Goal: Task Accomplishment & Management: Manage account settings

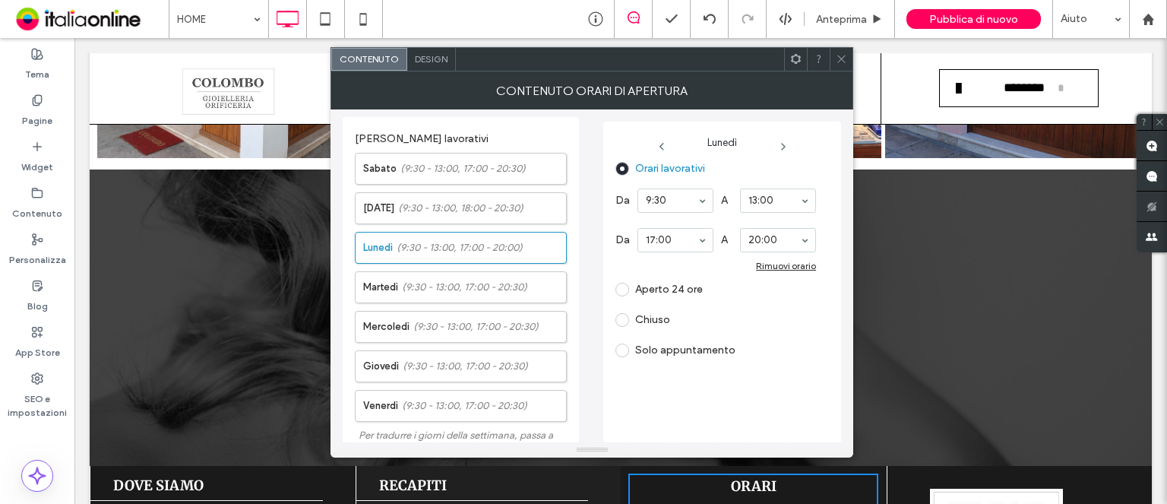
scroll to position [326, 0]
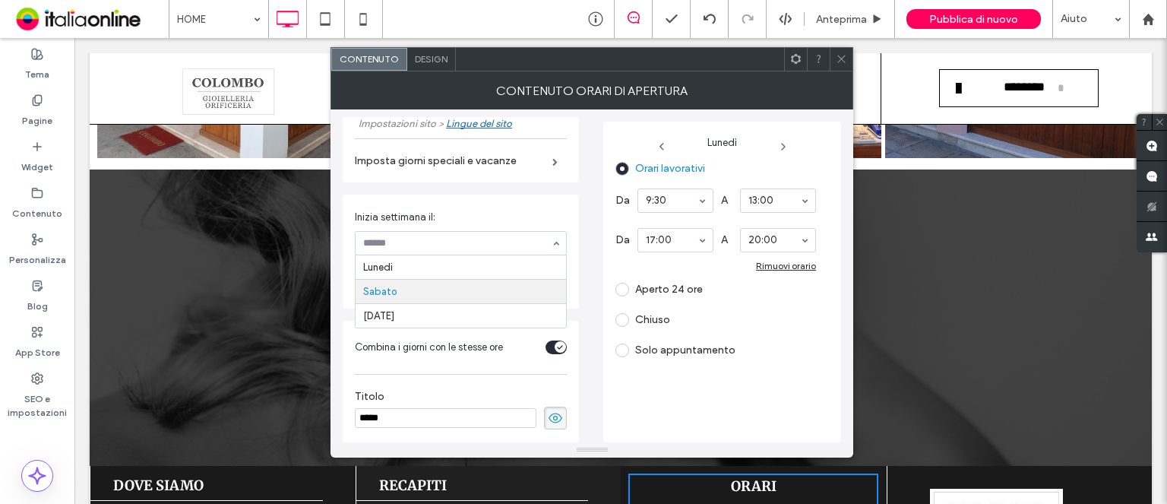
click at [538, 239] on input at bounding box center [457, 243] width 188 height 11
click at [784, 146] on use at bounding box center [783, 147] width 3 height 6
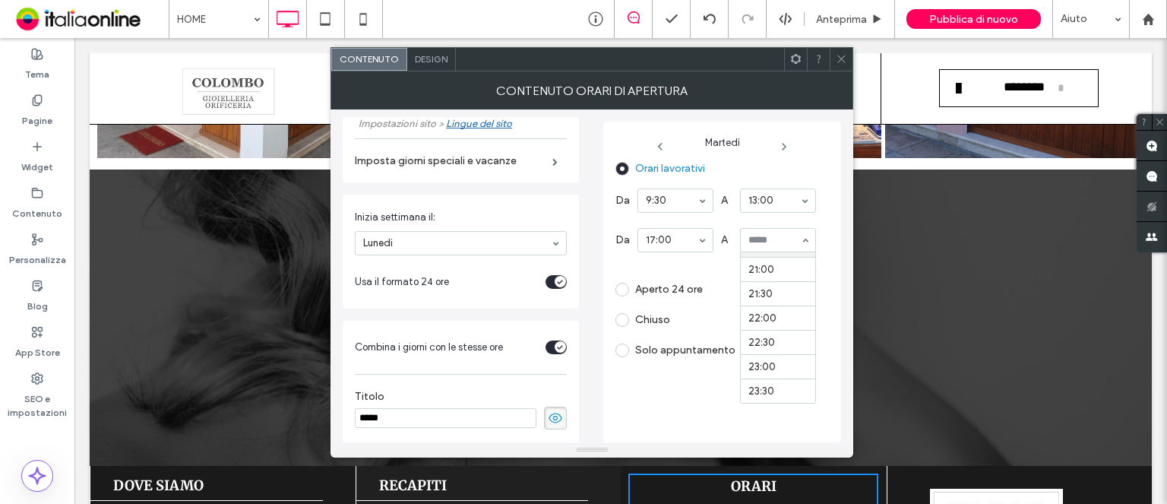
scroll to position [944, 0]
click at [783, 145] on icon at bounding box center [784, 147] width 12 height 12
click at [789, 145] on icon at bounding box center [786, 147] width 12 height 12
click at [782, 144] on icon at bounding box center [784, 147] width 12 height 12
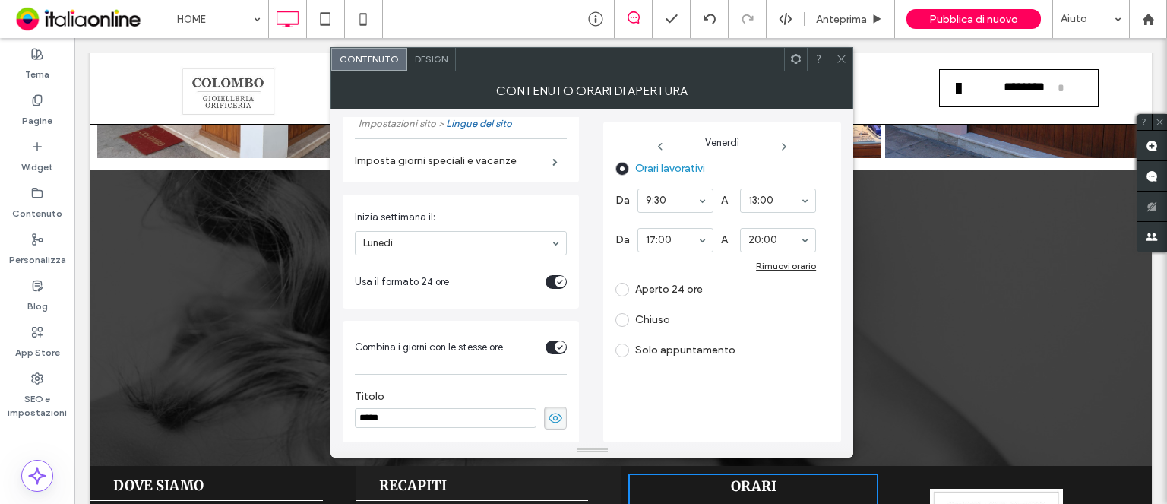
click at [781, 145] on icon at bounding box center [784, 147] width 12 height 12
click at [783, 144] on use at bounding box center [784, 147] width 3 height 6
click at [616, 327] on div "Chiuso" at bounding box center [715, 320] width 201 height 24
click at [619, 324] on span at bounding box center [622, 320] width 14 height 14
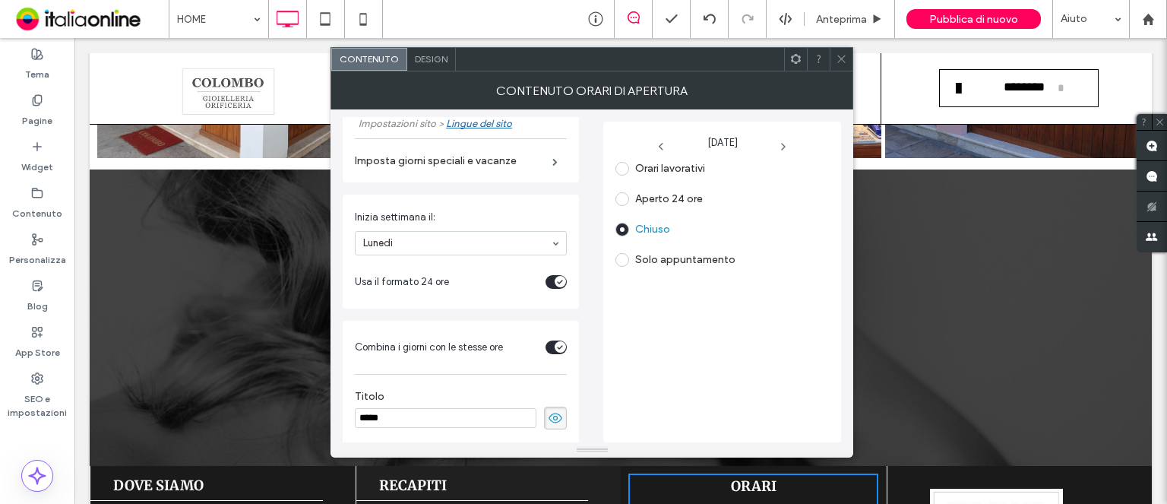
scroll to position [2216, 0]
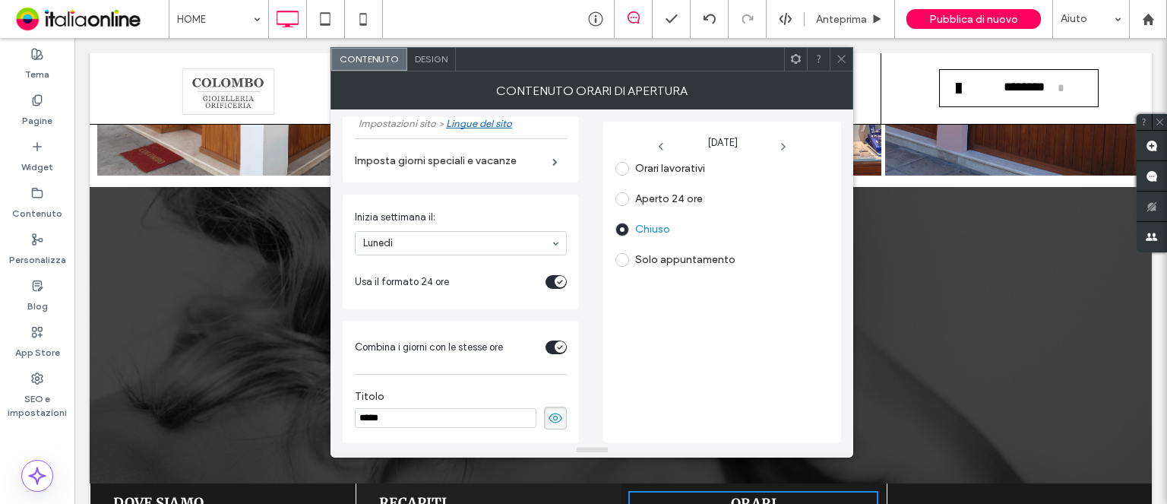
click at [845, 59] on icon at bounding box center [841, 58] width 11 height 11
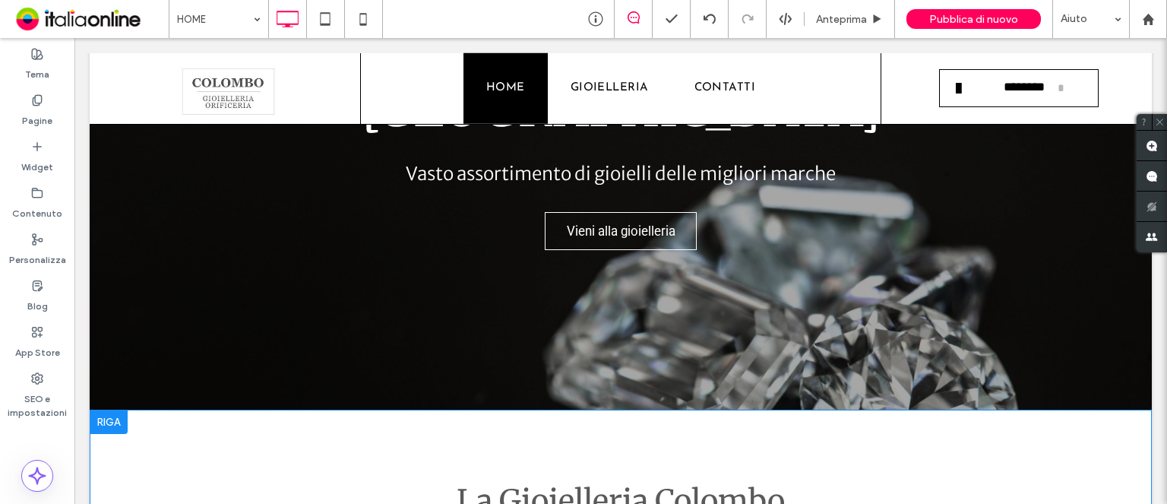
scroll to position [395, 0]
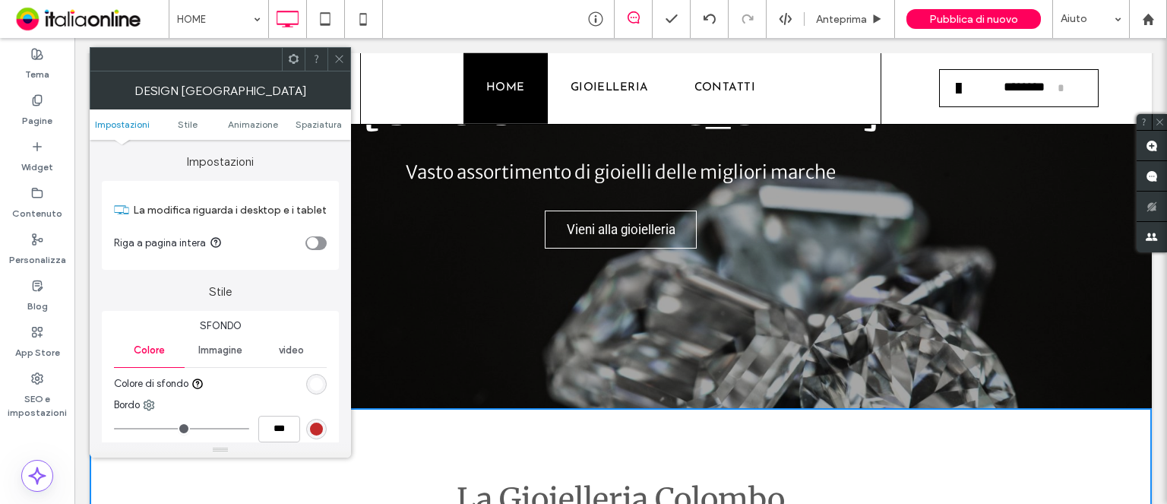
click at [341, 60] on icon at bounding box center [339, 58] width 11 height 11
drag, startPoint x: 416, startPoint y: 98, endPoint x: 341, endPoint y: 60, distance: 83.6
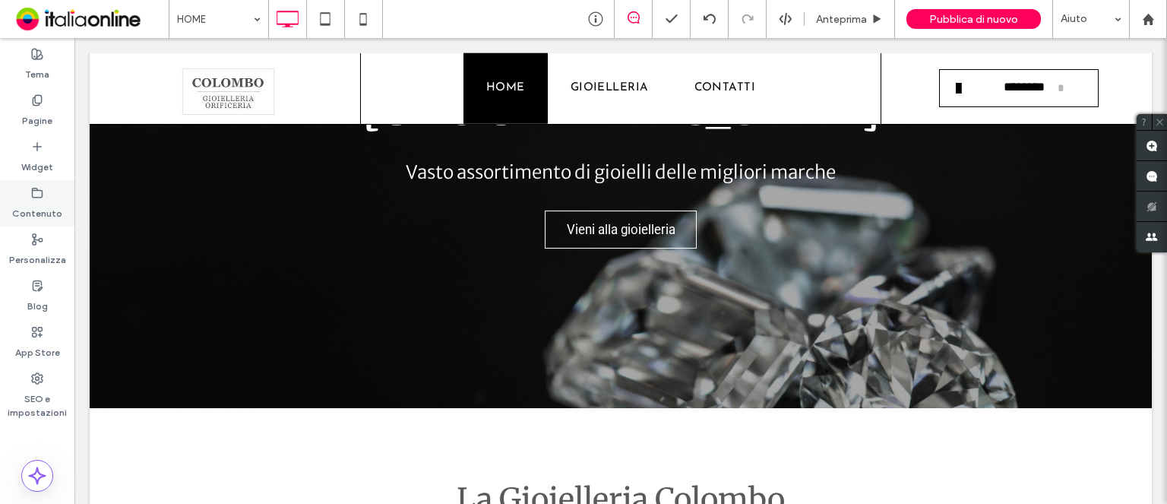
click at [30, 204] on label "Contenuto" at bounding box center [37, 209] width 50 height 21
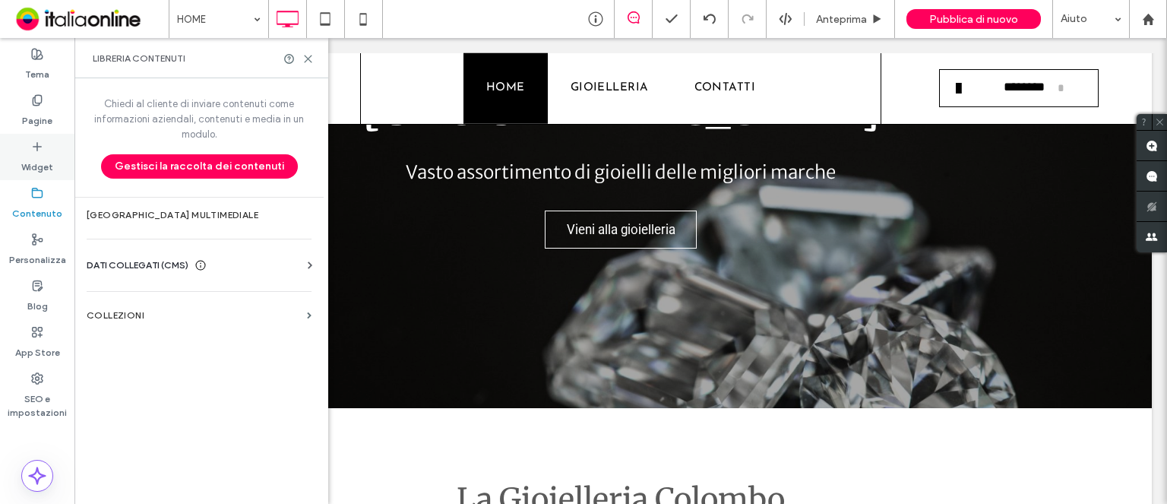
click at [35, 148] on icon at bounding box center [37, 147] width 12 height 12
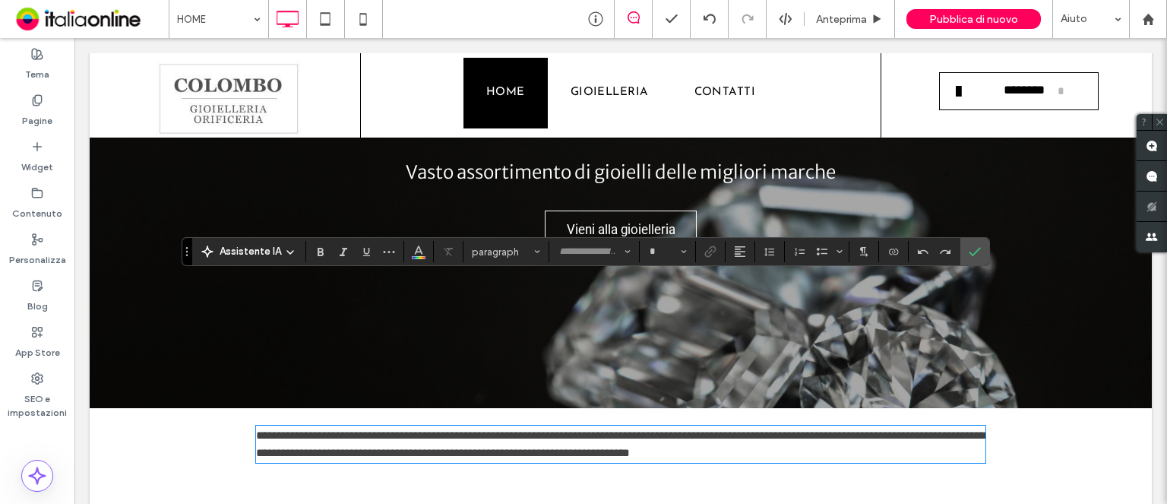
type input "**********"
type input "**"
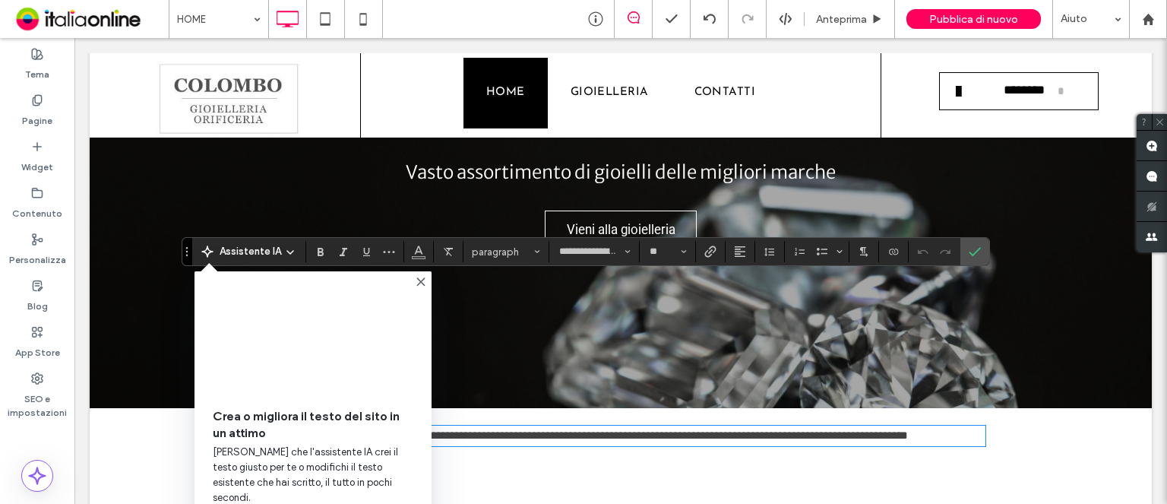
scroll to position [0, 0]
click at [299, 361] on video at bounding box center [313, 340] width 201 height 100
click at [287, 457] on span "[PERSON_NAME] che l'assistente IA crei il testo giusto per te o modifichi il te…" at bounding box center [313, 475] width 201 height 61
click at [368, 359] on video at bounding box center [313, 340] width 201 height 100
click at [244, 253] on span "Assistente IA" at bounding box center [251, 251] width 62 height 15
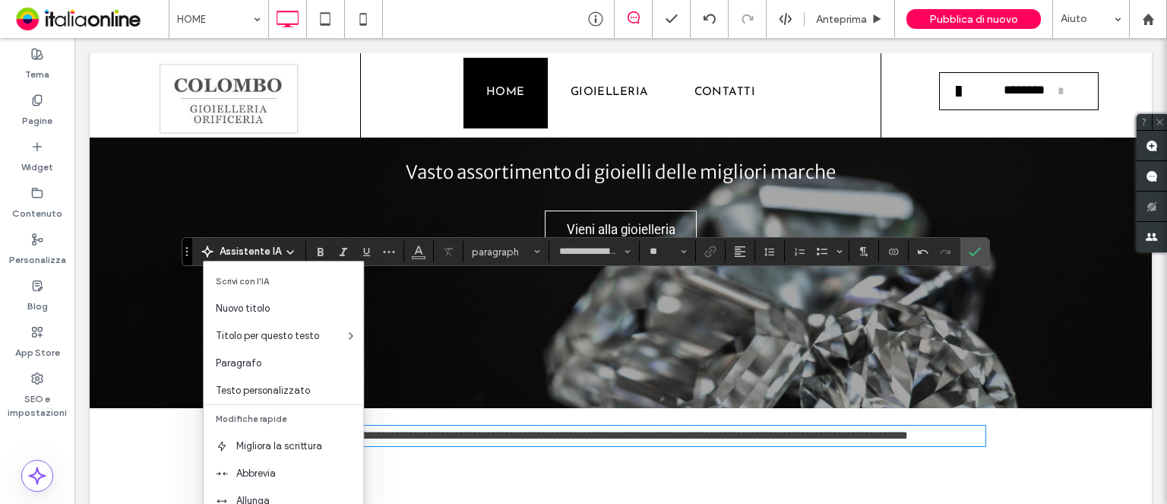
click at [247, 279] on span "Scrivi con l'IA" at bounding box center [284, 280] width 160 height 27
click at [268, 275] on span "Scrivi con l'IA" at bounding box center [284, 280] width 160 height 27
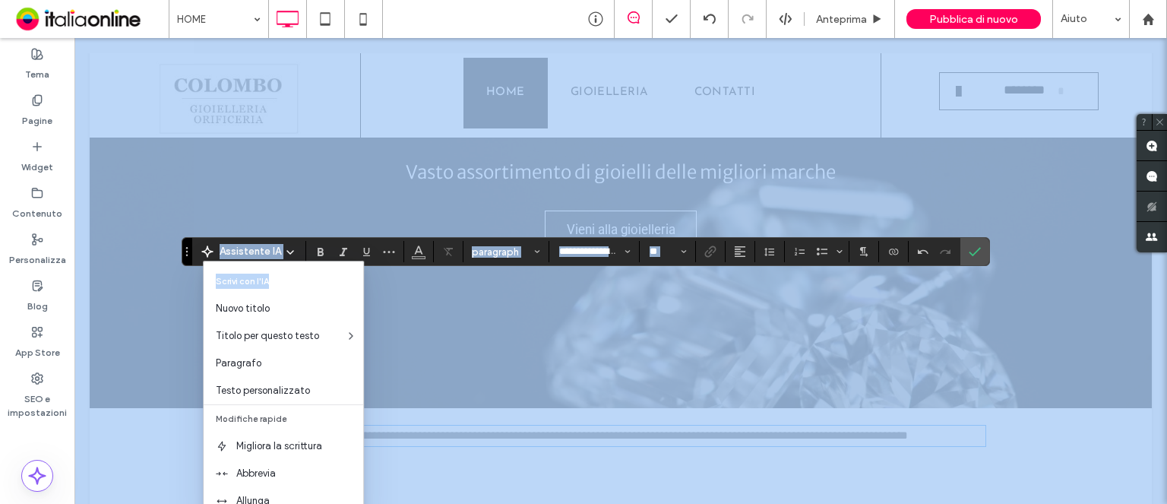
drag, startPoint x: 346, startPoint y: 324, endPoint x: 191, endPoint y: 286, distance: 160.3
click at [303, 284] on span "Scrivi con l'IA" at bounding box center [284, 280] width 160 height 27
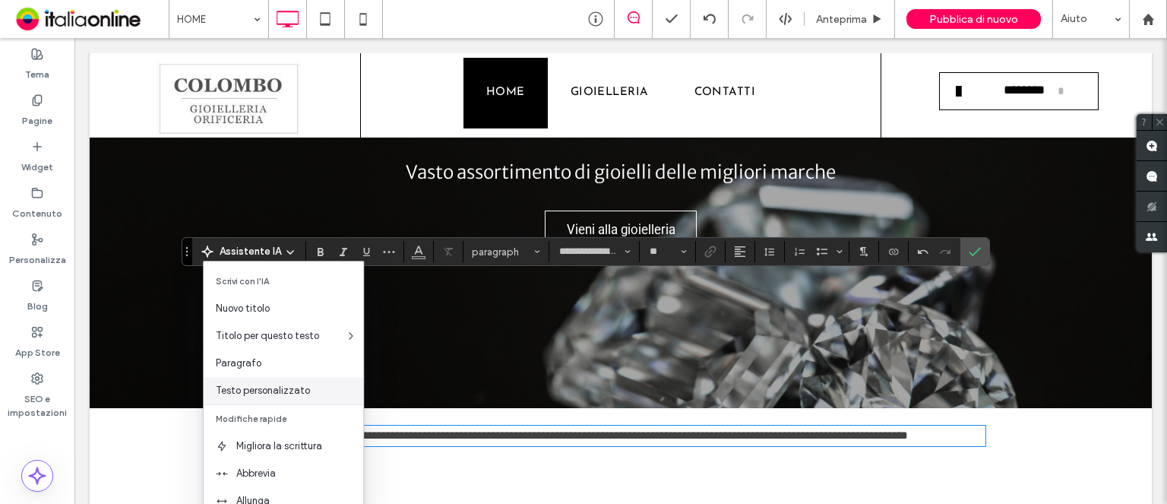
click at [291, 388] on span "Testo personalizzato" at bounding box center [289, 390] width 147 height 15
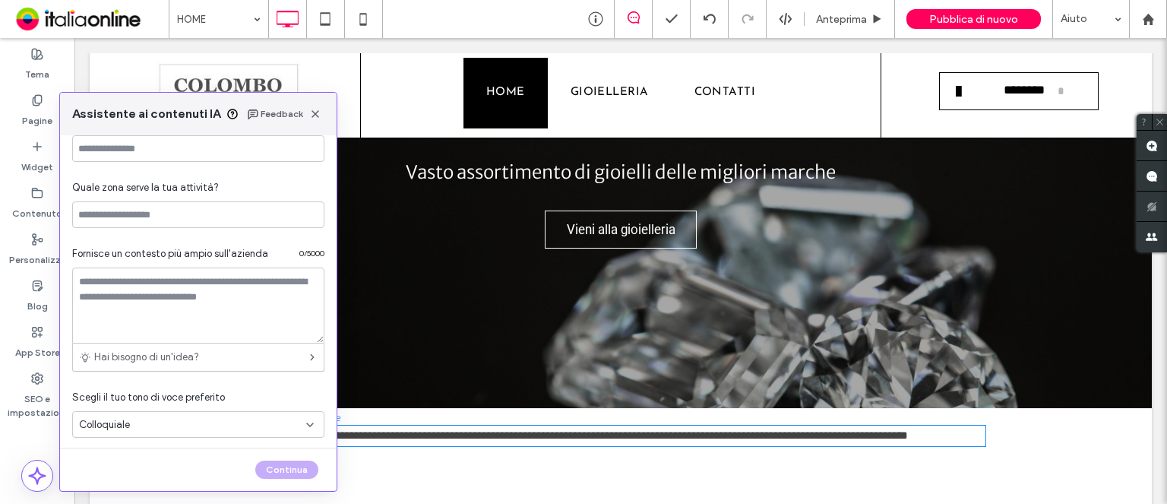
scroll to position [201, 0]
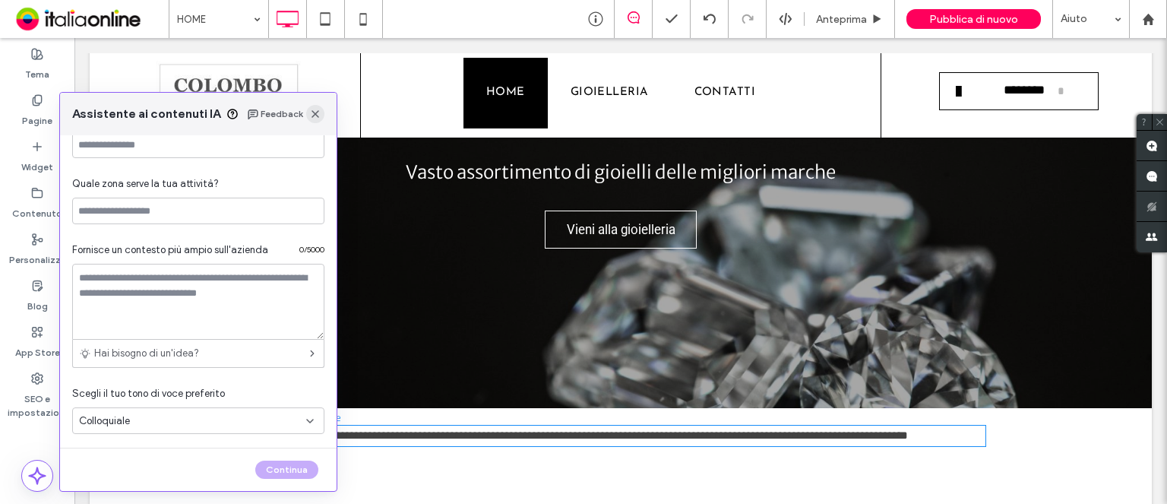
click at [319, 119] on div "Feedback" at bounding box center [286, 114] width 78 height 18
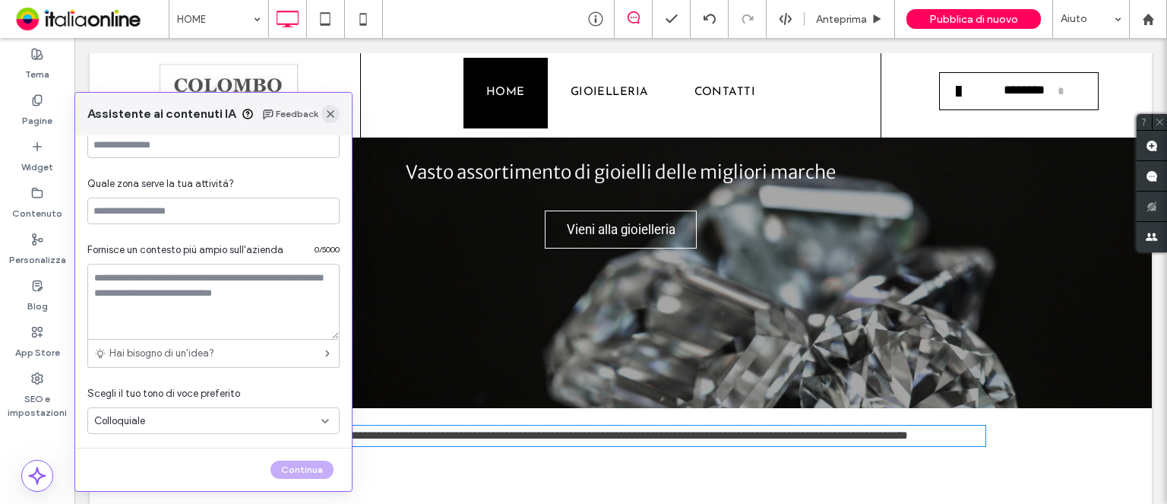
click at [328, 113] on icon "button" at bounding box center [330, 114] width 12 height 12
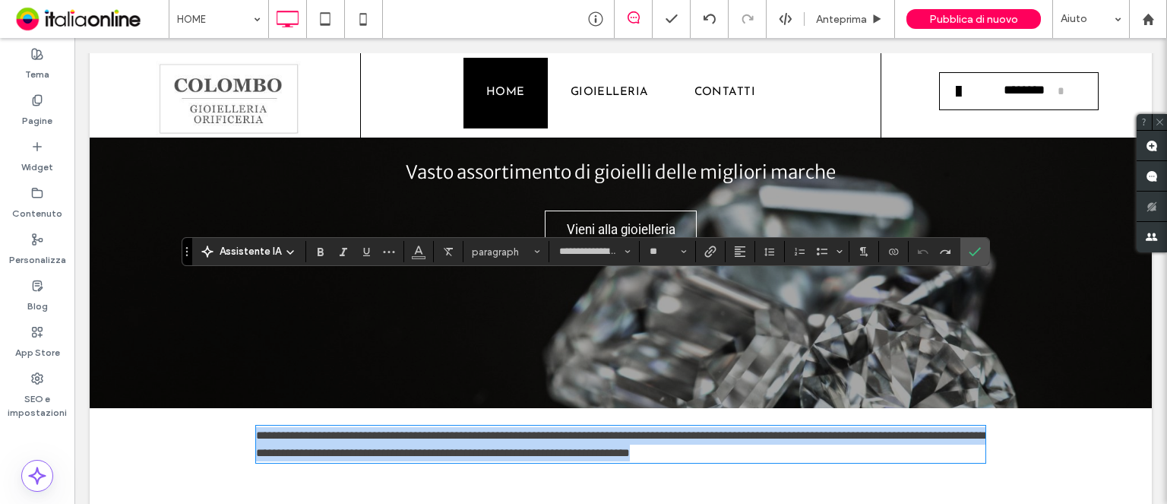
drag, startPoint x: 745, startPoint y: 305, endPoint x: 234, endPoint y: 277, distance: 511.4
click at [234, 408] on div "**********" at bounding box center [621, 444] width 1062 height 72
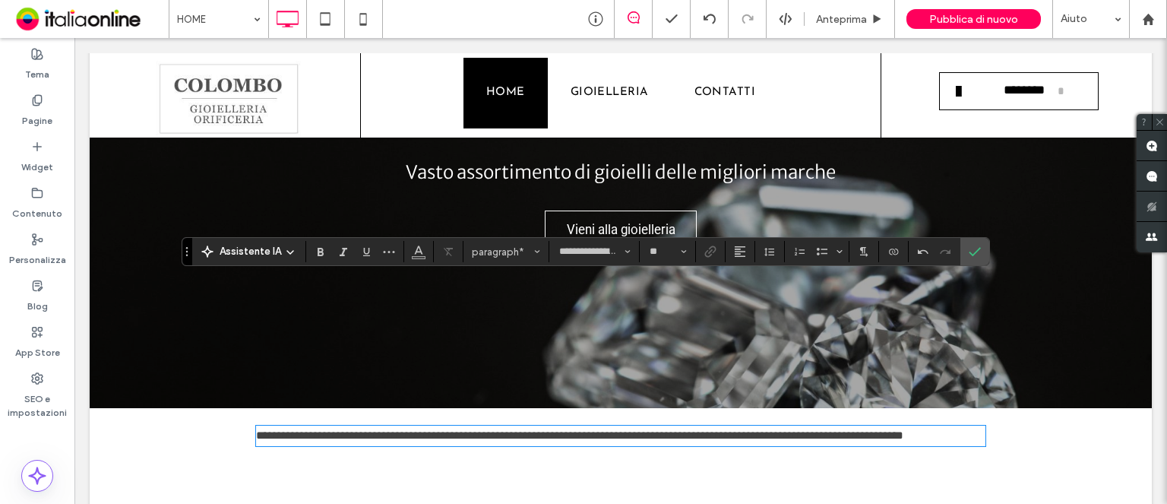
click at [257, 429] on span "**********" at bounding box center [579, 434] width 647 height 11
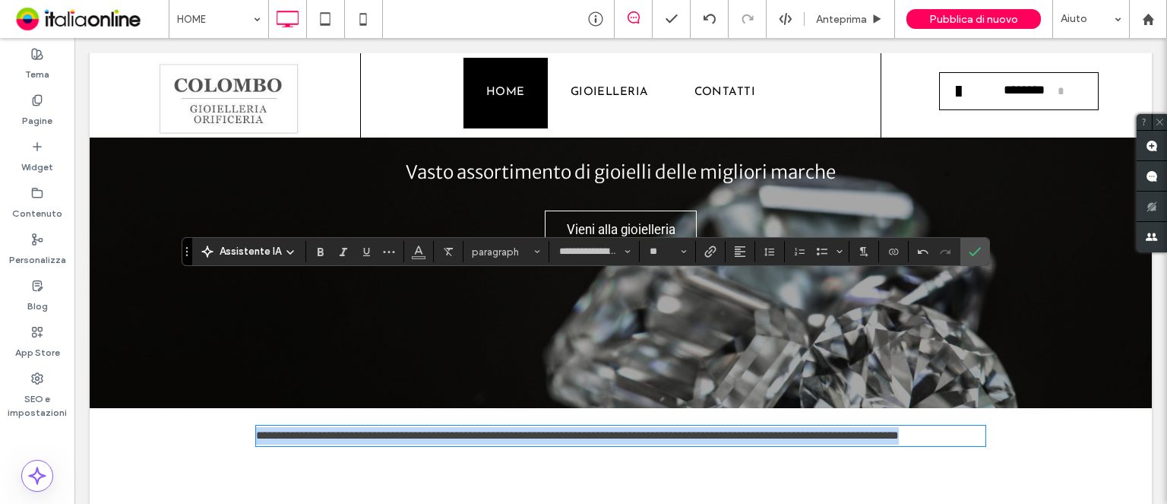
drag, startPoint x: 299, startPoint y: 302, endPoint x: 237, endPoint y: 284, distance: 64.0
click at [237, 408] on div "**********" at bounding box center [621, 435] width 1062 height 55
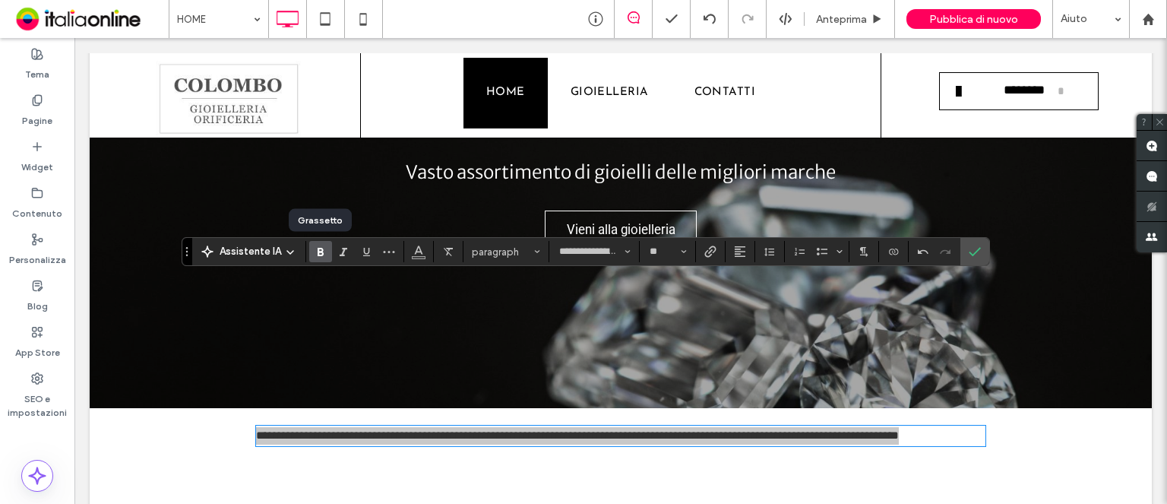
click at [318, 252] on use "Grassetto" at bounding box center [321, 252] width 6 height 8
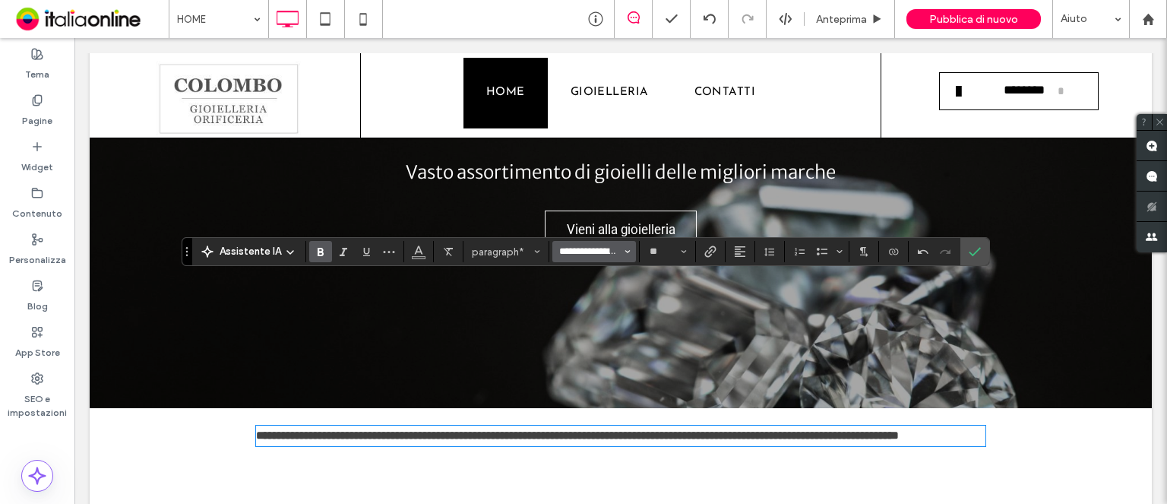
click at [617, 254] on input "**********" at bounding box center [590, 251] width 65 height 12
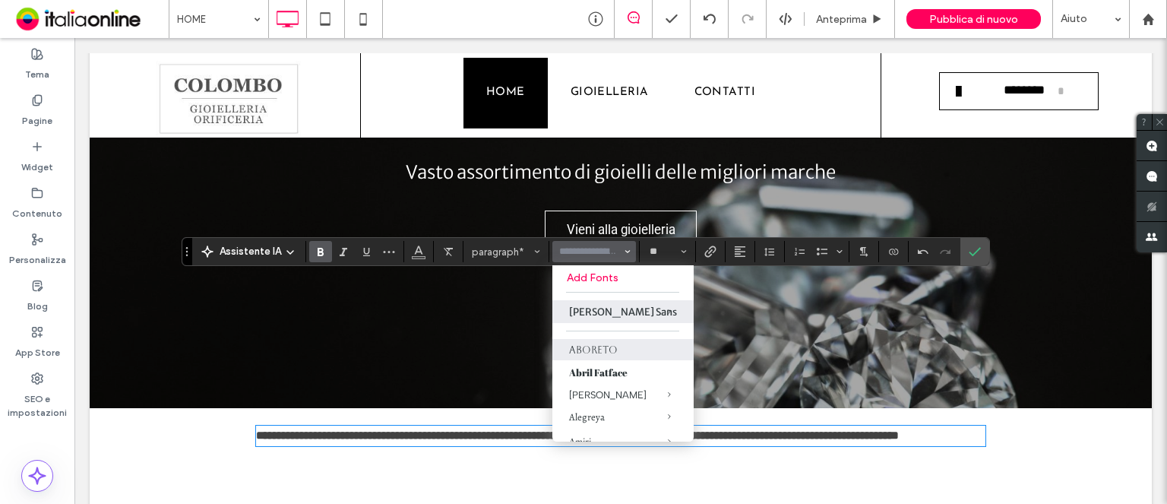
click at [600, 360] on label "Aboreto" at bounding box center [622, 349] width 141 height 21
type input "*******"
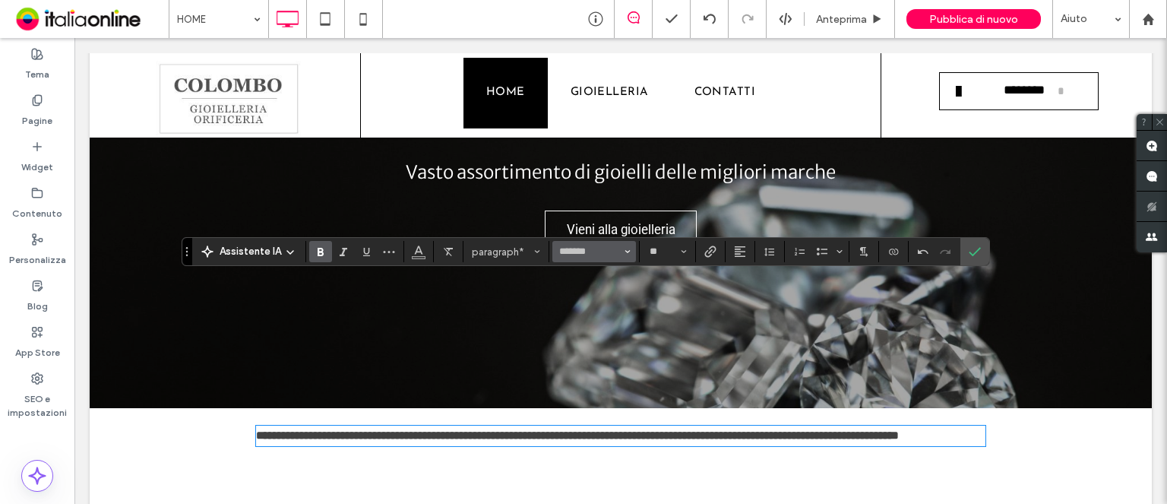
click at [625, 252] on icon "Carattere e spessore del carattere" at bounding box center [628, 251] width 6 height 6
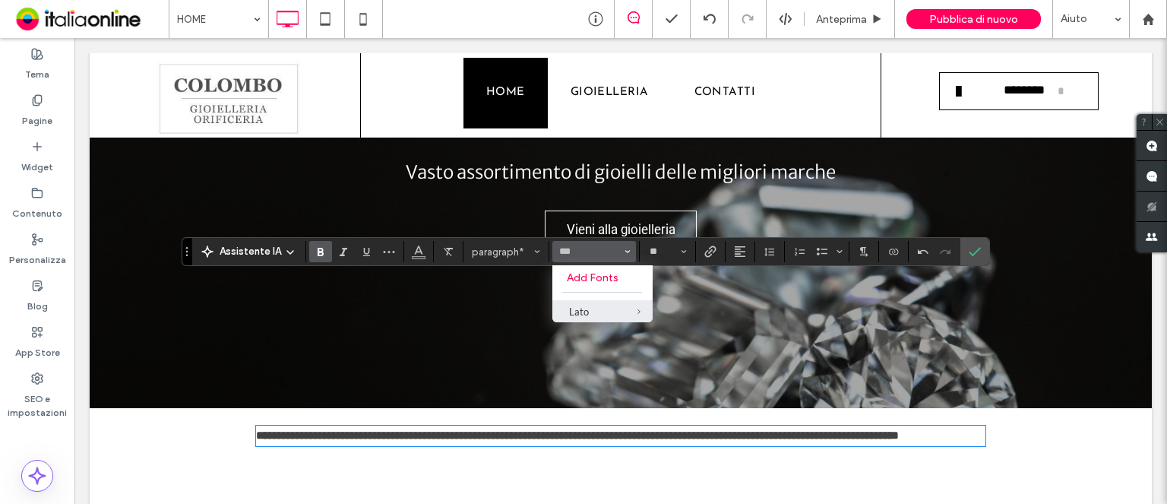
click at [585, 312] on div "Lato" at bounding box center [602, 311] width 67 height 12
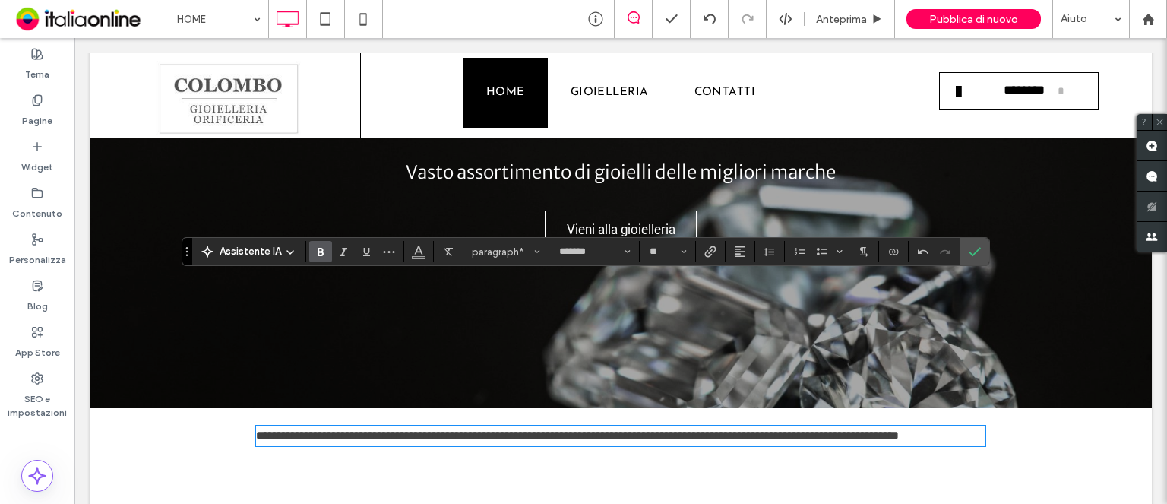
type input "****"
click at [687, 255] on button "**" at bounding box center [667, 251] width 49 height 21
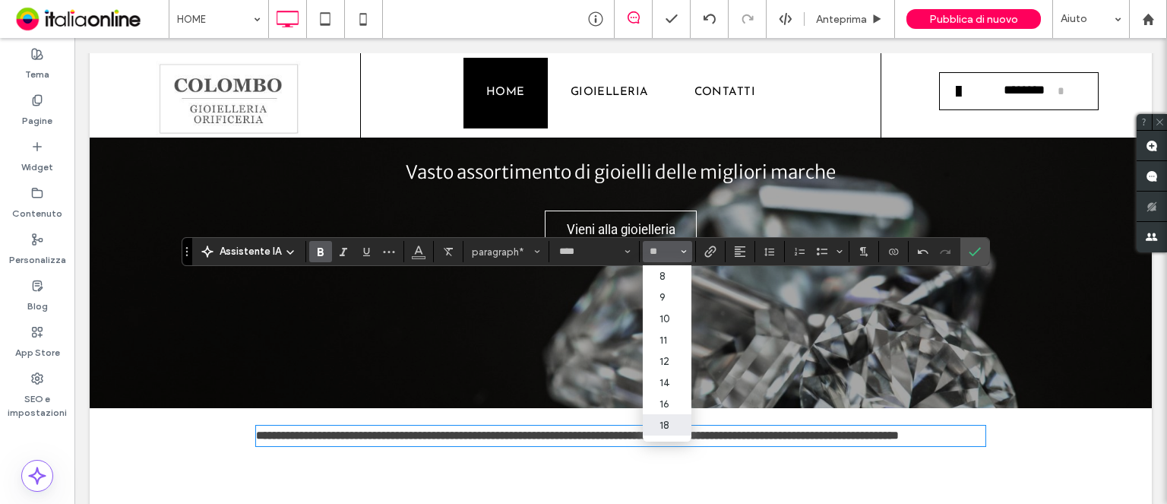
click at [669, 425] on label "18" at bounding box center [667, 424] width 49 height 21
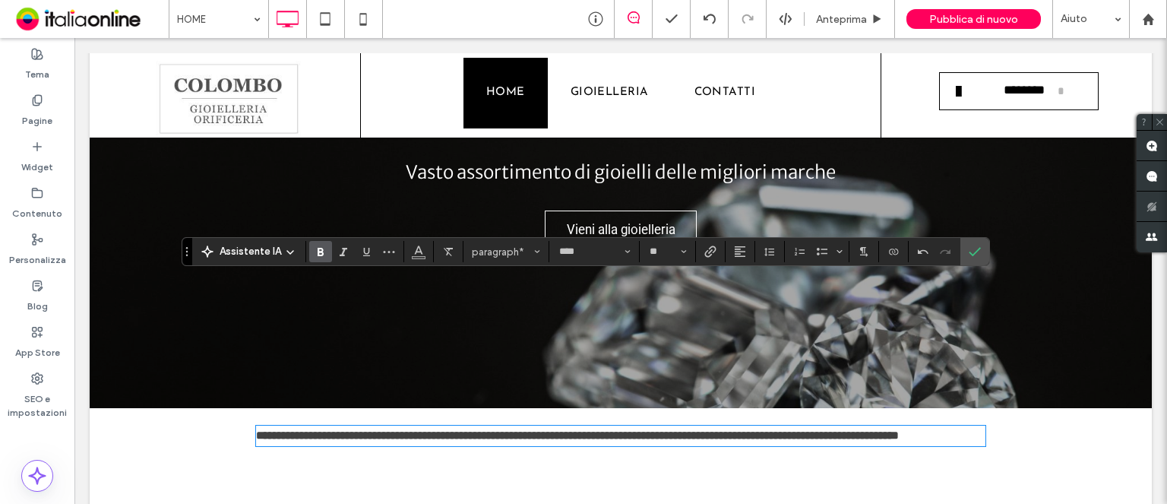
type input "**"
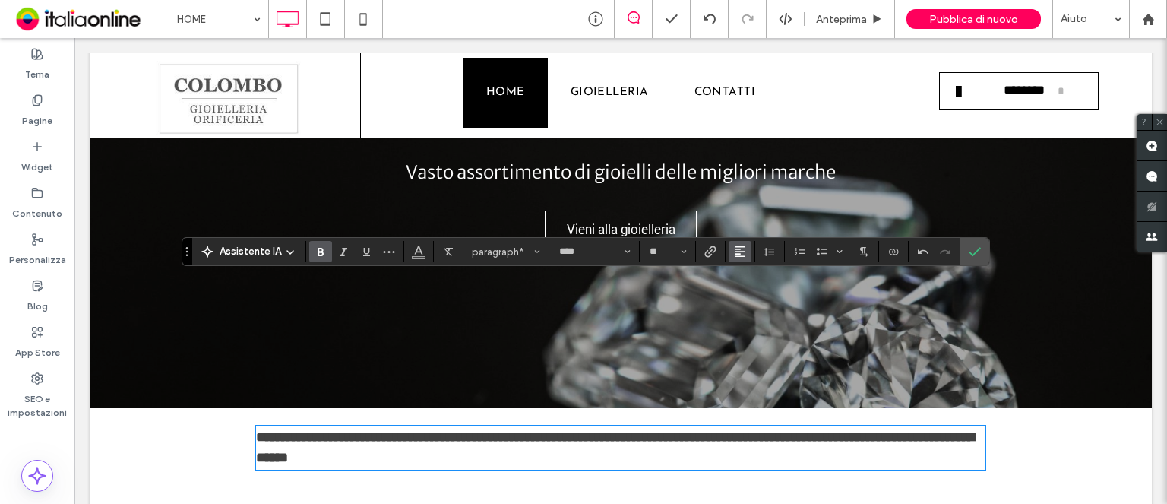
click at [734, 259] on span "Allineamento" at bounding box center [740, 252] width 12 height 20
click at [752, 299] on use "ui.textEditor.alignment.center" at bounding box center [751, 298] width 11 height 11
click at [641, 430] on strong "**********" at bounding box center [623, 447] width 718 height 34
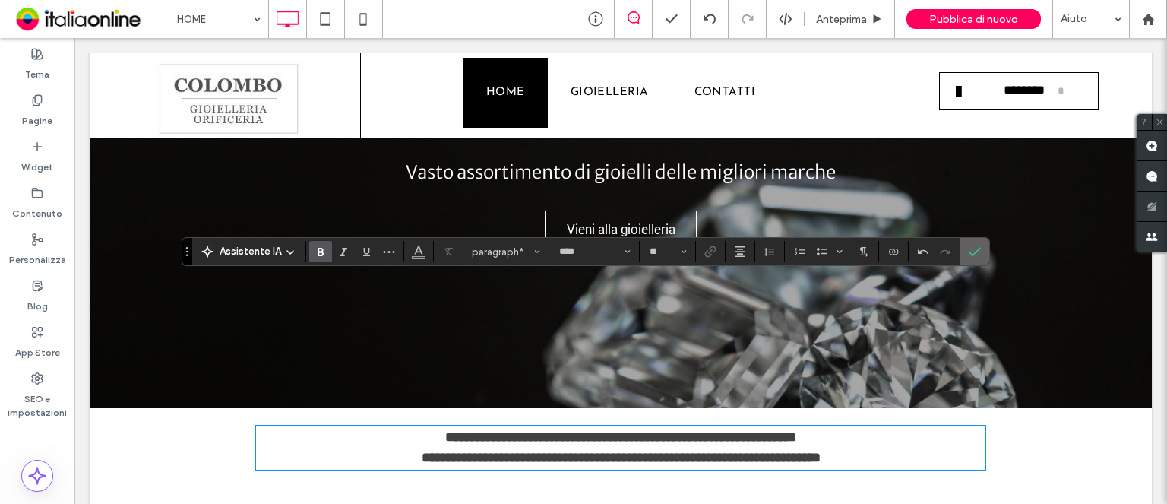
click at [973, 248] on icon "Conferma" at bounding box center [975, 251] width 12 height 12
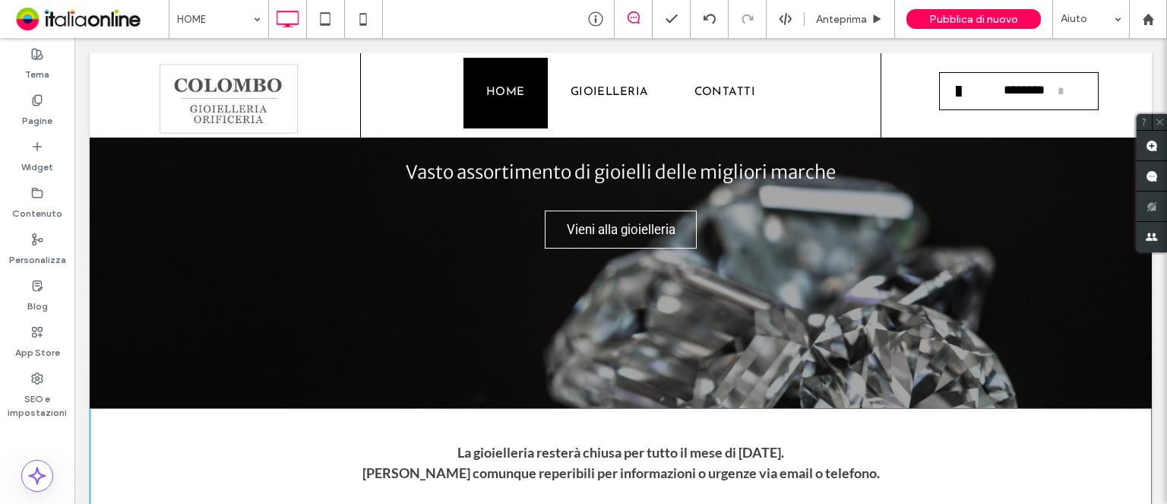
drag, startPoint x: 712, startPoint y: 335, endPoint x: 721, endPoint y: 365, distance: 31.7
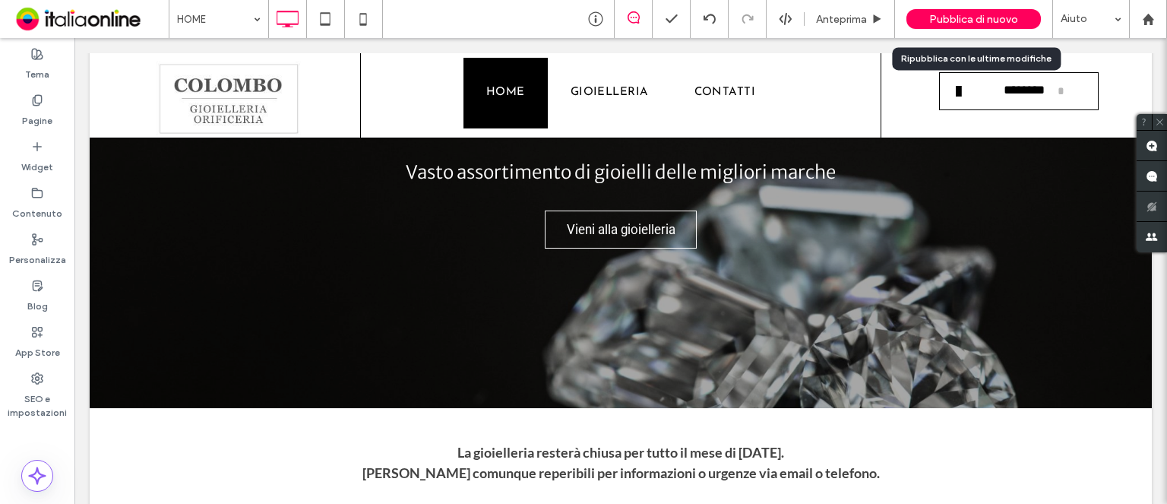
click at [981, 14] on span "Pubblica di nuovo" at bounding box center [973, 19] width 89 height 13
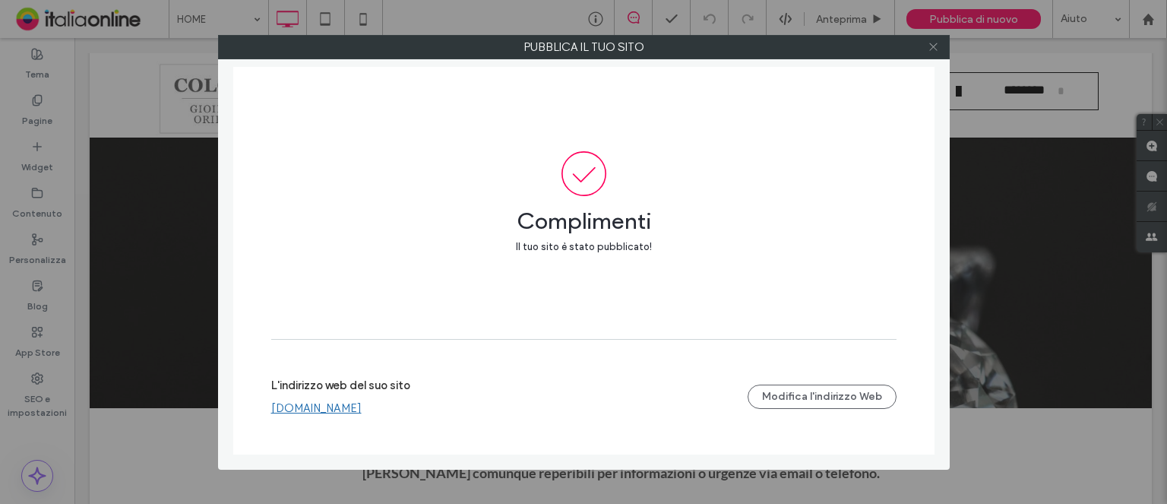
click at [930, 44] on use at bounding box center [933, 47] width 8 height 8
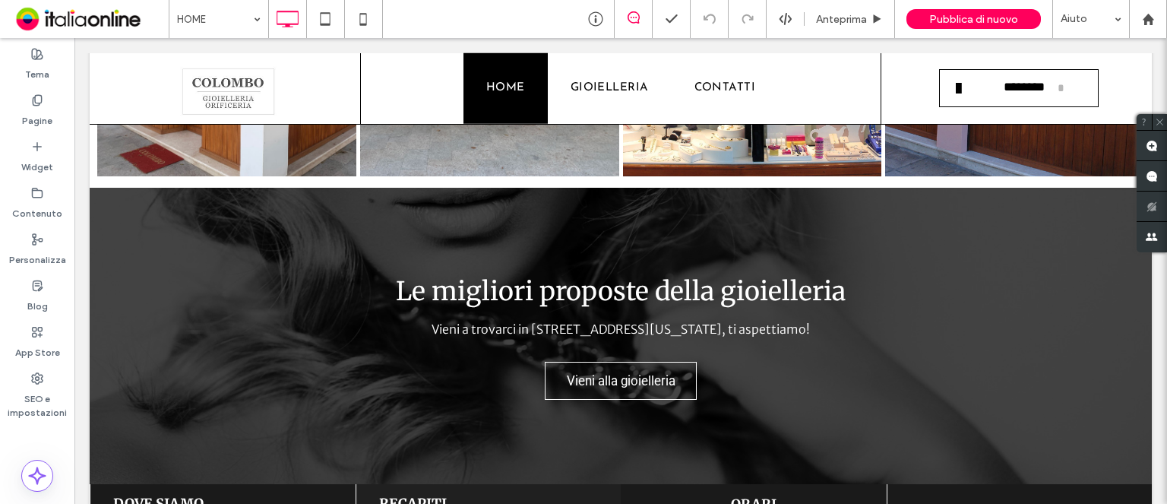
scroll to position [2327, 0]
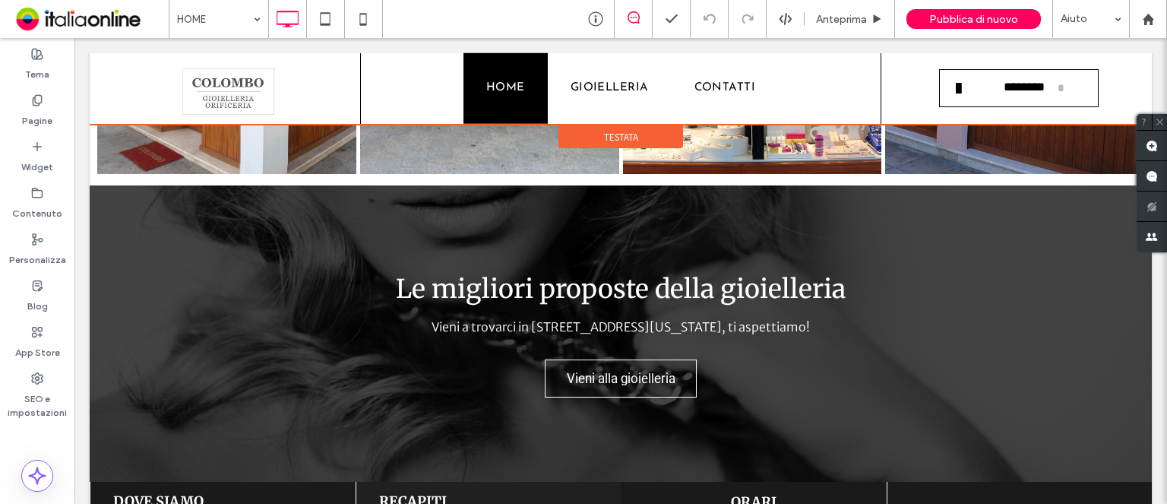
click at [607, 78] on div at bounding box center [621, 88] width 1062 height 71
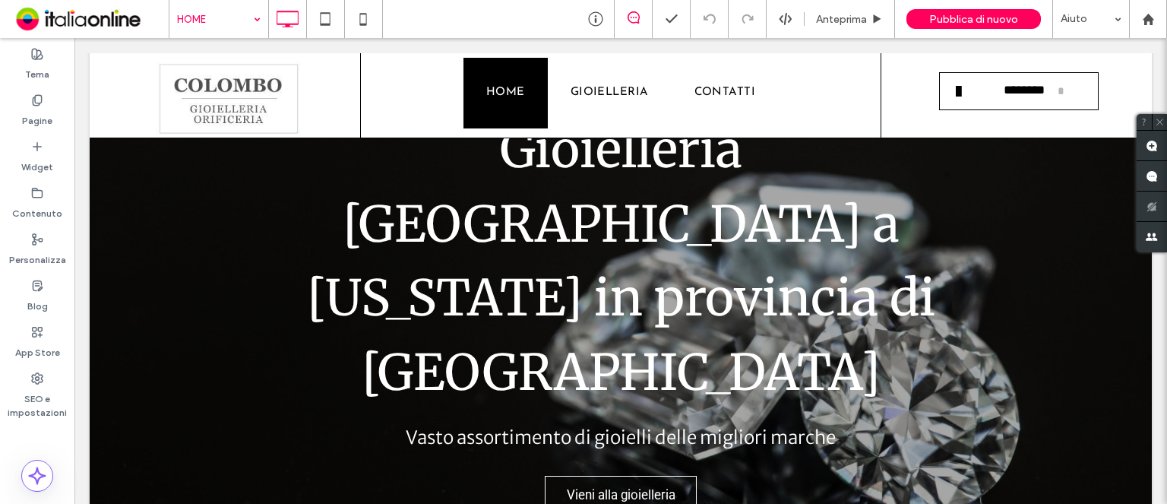
scroll to position [0, 0]
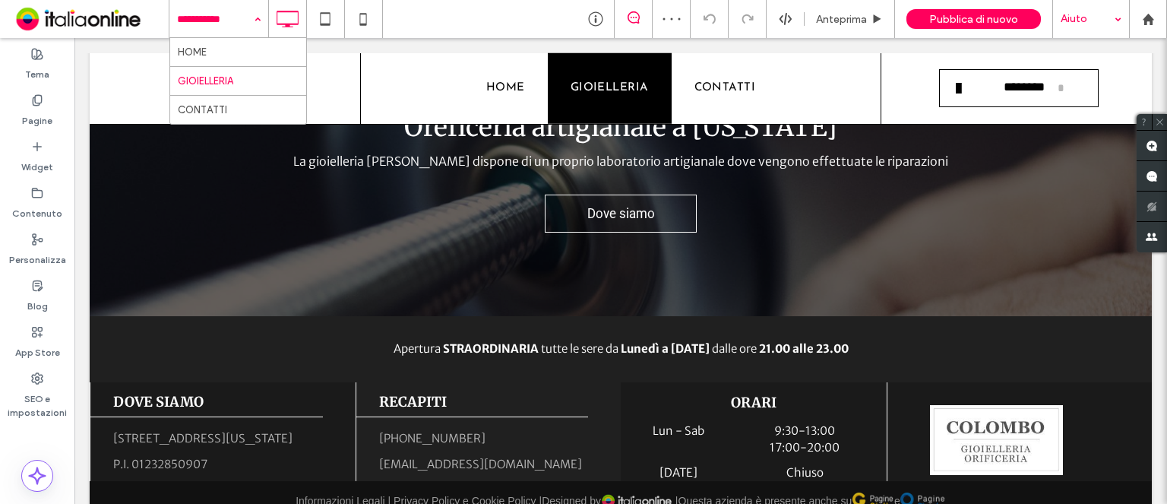
scroll to position [3494, 0]
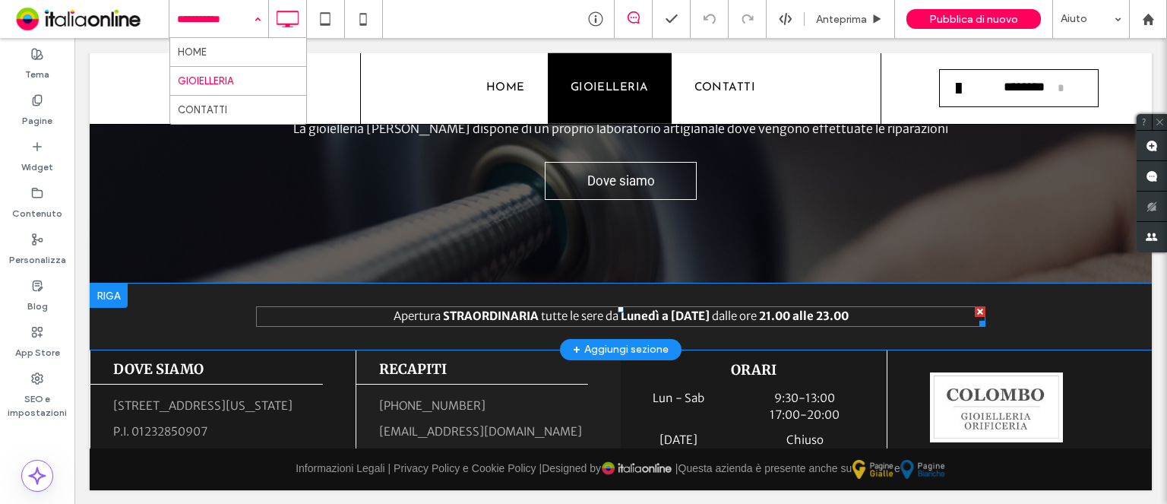
click at [975, 309] on div at bounding box center [980, 311] width 11 height 11
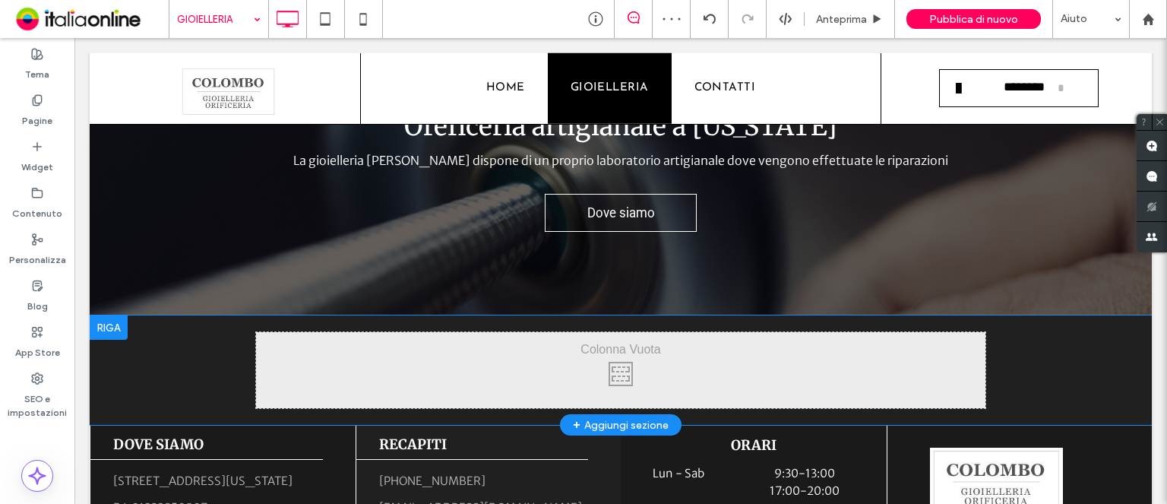
click at [109, 327] on div at bounding box center [109, 327] width 38 height 24
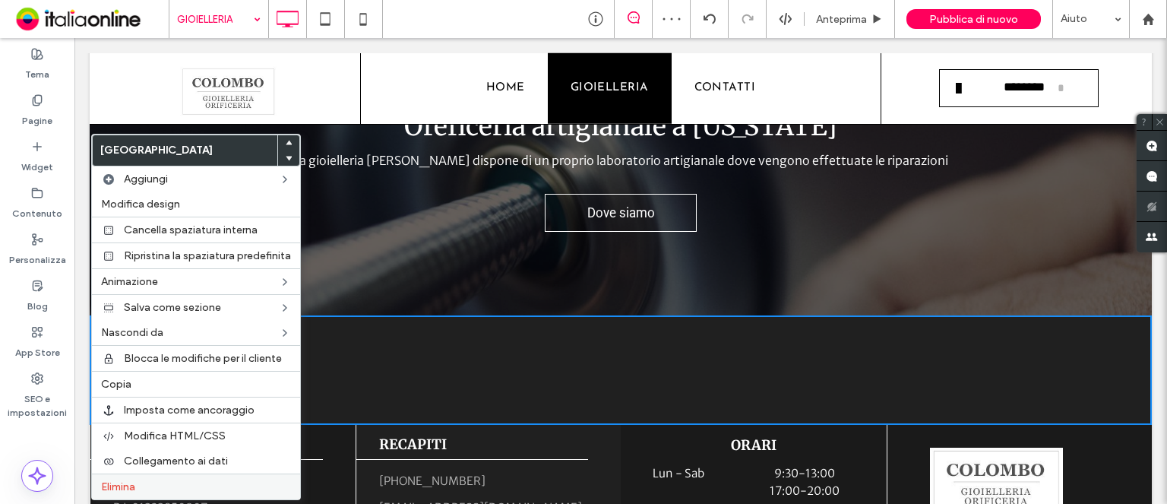
click at [146, 480] on label "Elimina" at bounding box center [196, 486] width 190 height 13
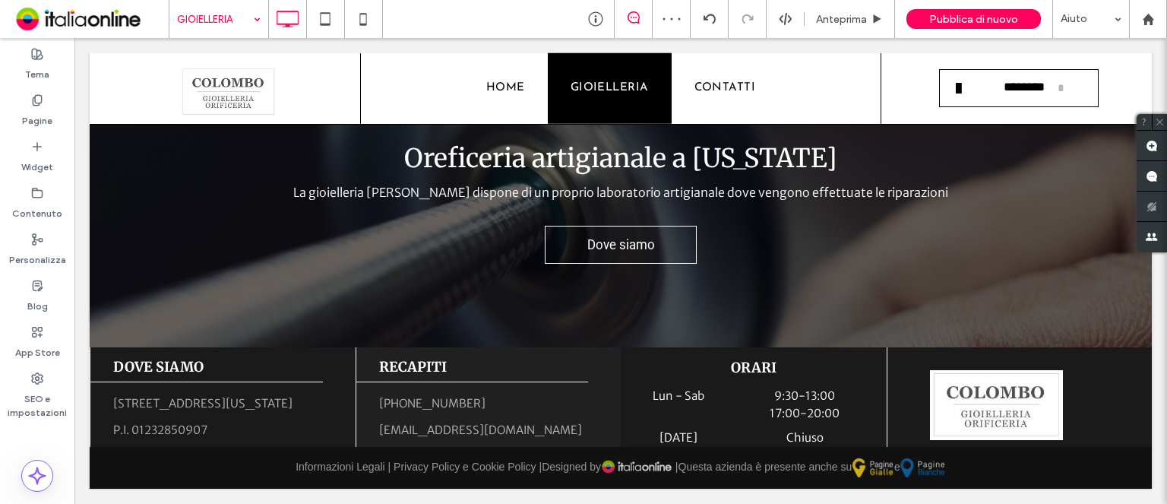
scroll to position [3428, 0]
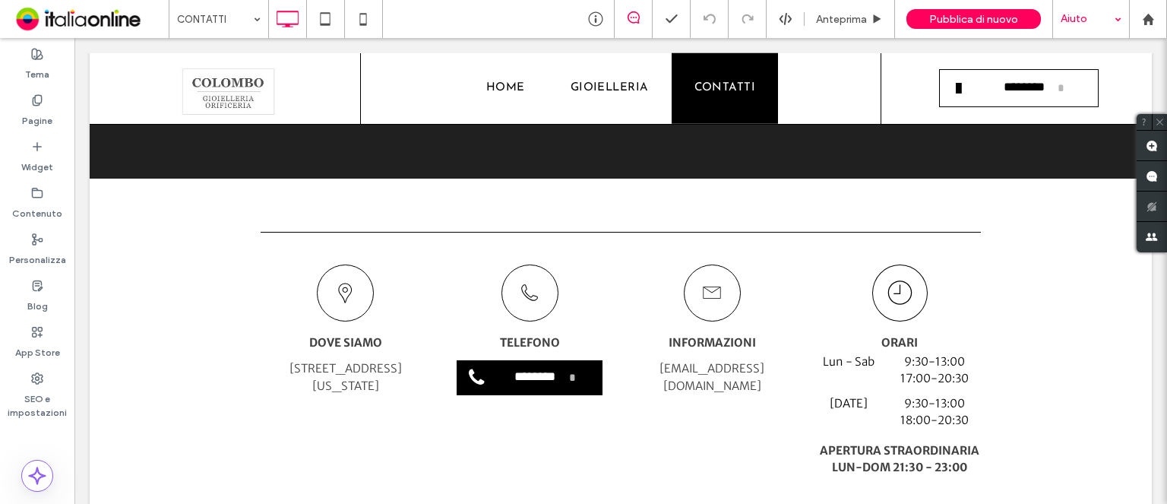
scroll to position [802, 0]
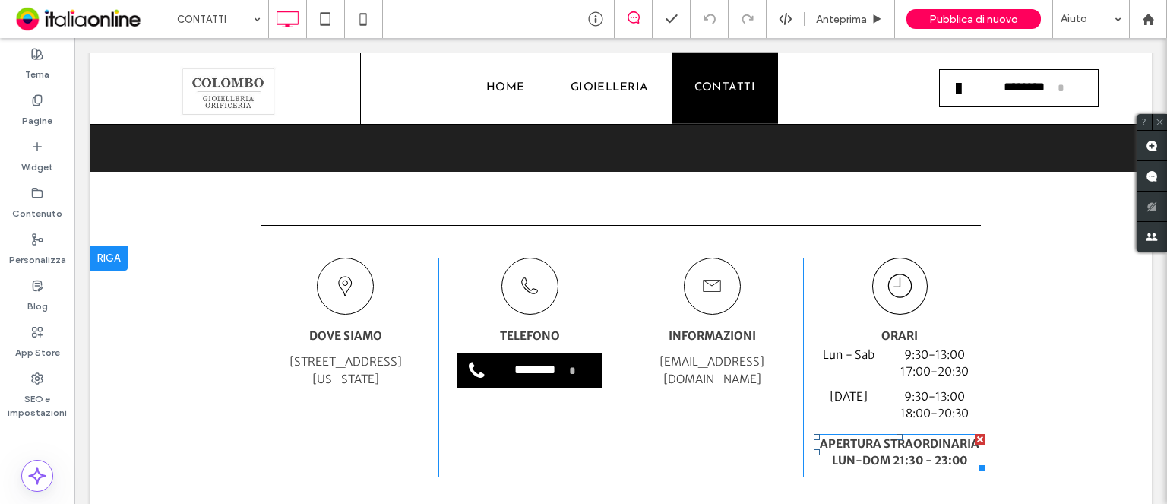
click at [975, 434] on div at bounding box center [980, 439] width 11 height 11
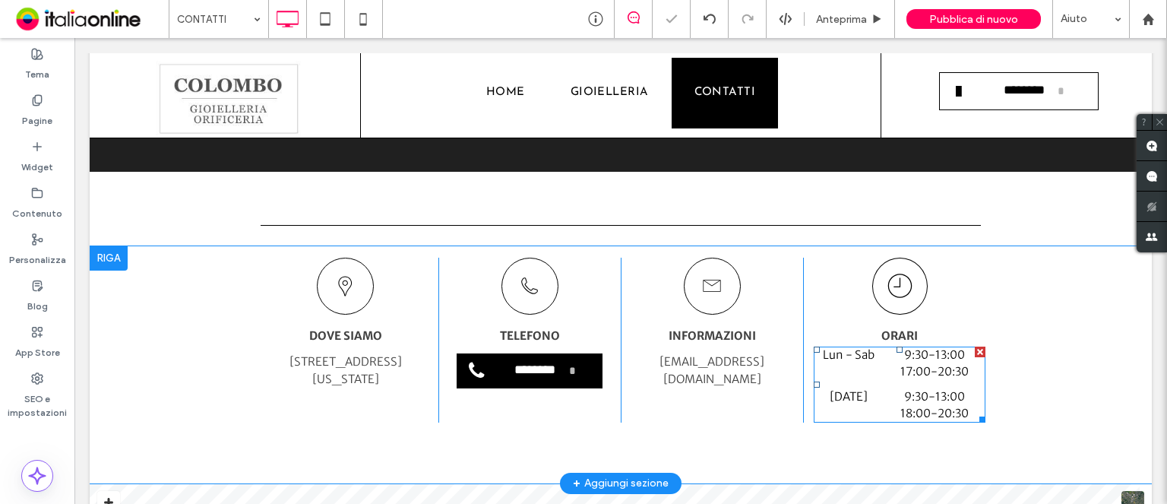
click at [949, 389] on time "13:00" at bounding box center [950, 396] width 30 height 14
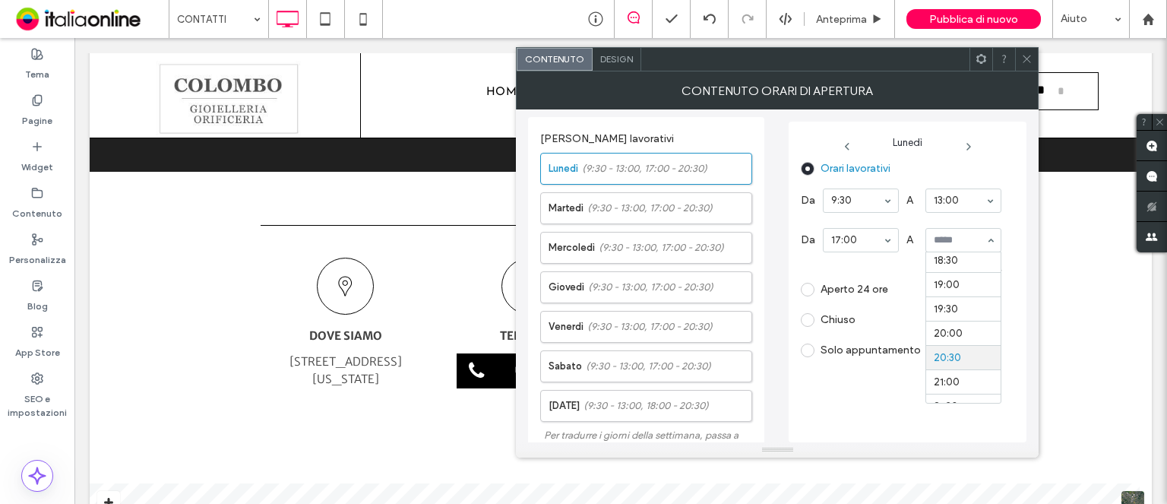
scroll to position [890, 0]
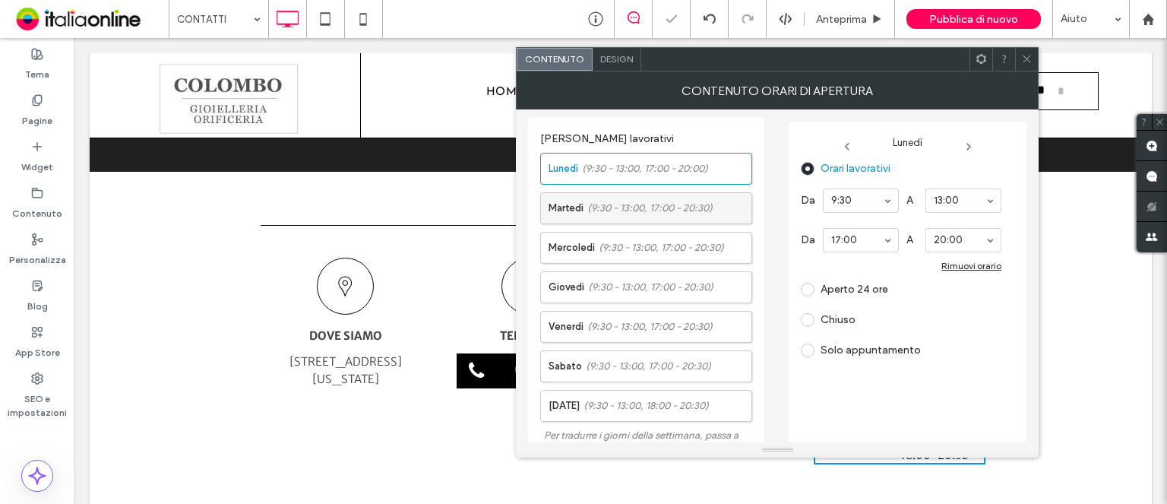
click at [642, 203] on span "(9:30 - 13:00, 17:00 - 20:30)" at bounding box center [649, 208] width 125 height 15
click at [649, 242] on span "(9:30 - 13:00, 17:00 - 20:30)" at bounding box center [661, 247] width 125 height 15
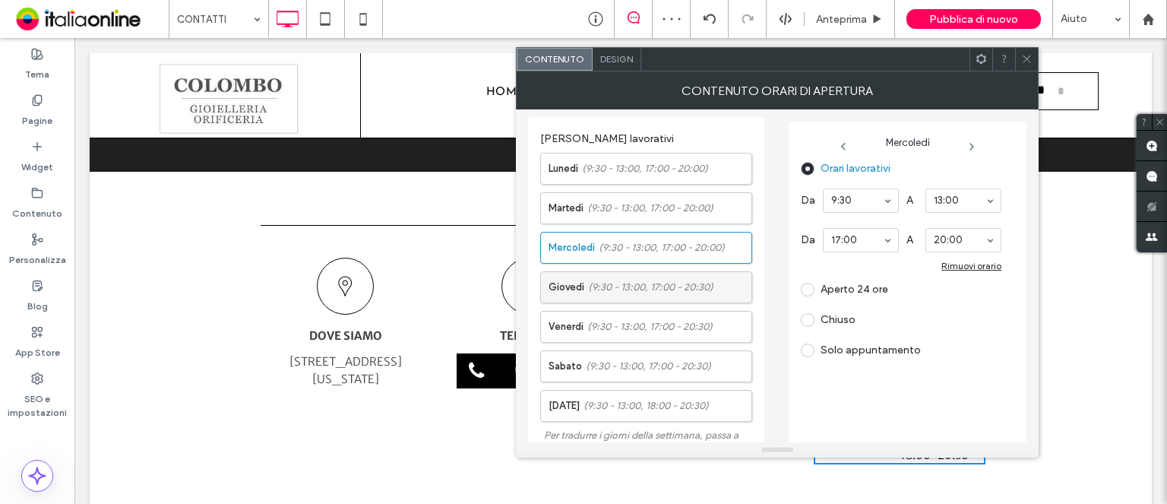
click at [633, 298] on label "Giovedì (9:30 - 13:00, 17:00 - 20:30)" at bounding box center [650, 287] width 203 height 30
click at [679, 359] on span "(9:30 - 13:00, 17:00 - 20:30)" at bounding box center [648, 366] width 125 height 15
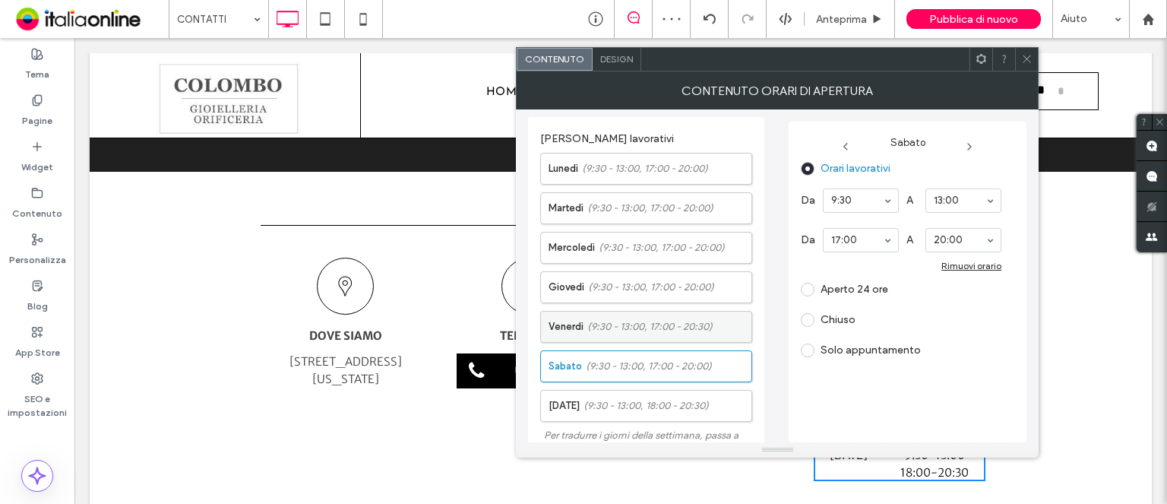
click at [702, 331] on span "(9:30 - 13:00, 17:00 - 20:30)" at bounding box center [649, 326] width 125 height 15
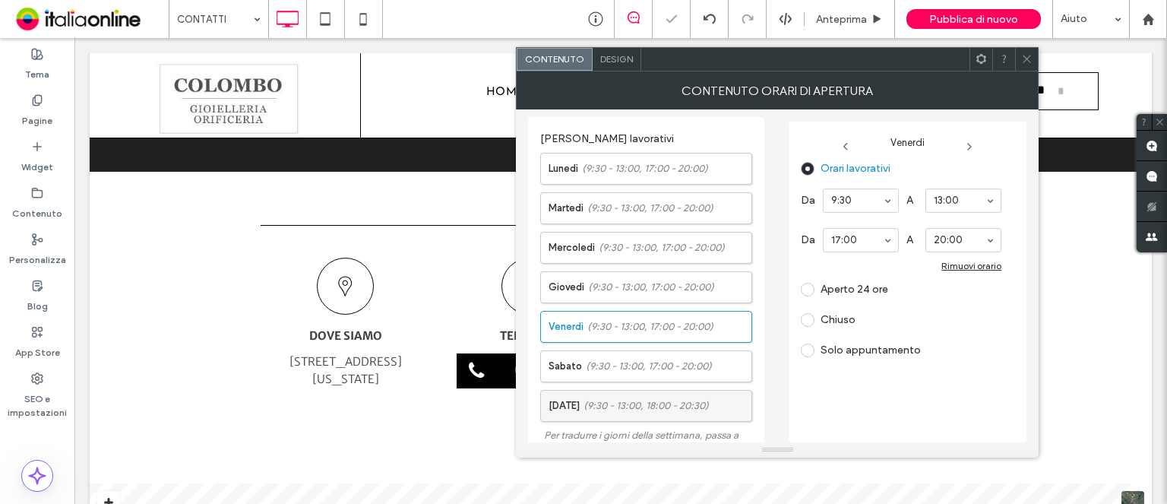
click at [696, 400] on span "(9:30 - 13:00, 18:00 - 20:30)" at bounding box center [646, 405] width 125 height 15
click at [809, 318] on span at bounding box center [808, 320] width 14 height 14
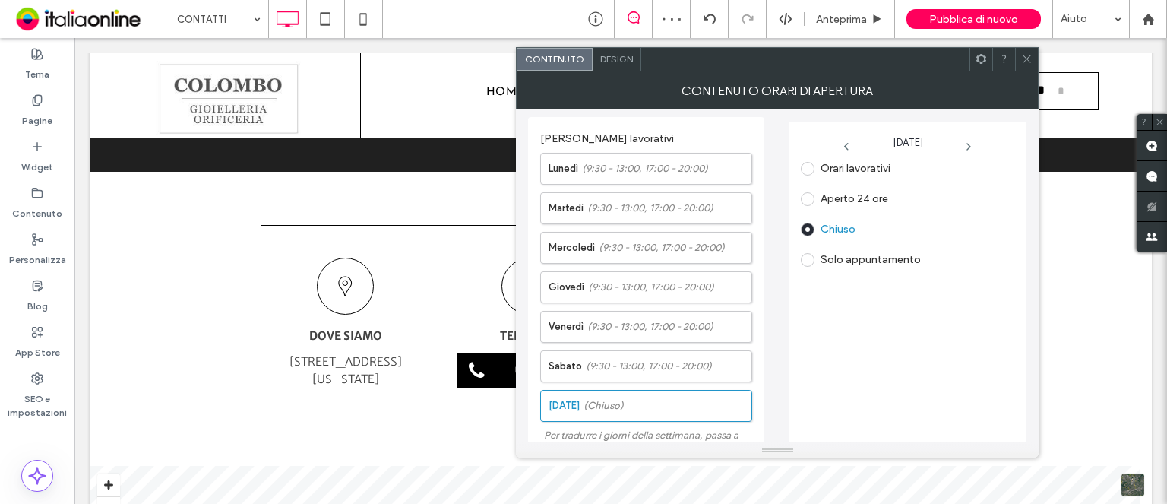
click at [1027, 57] on icon at bounding box center [1026, 58] width 11 height 11
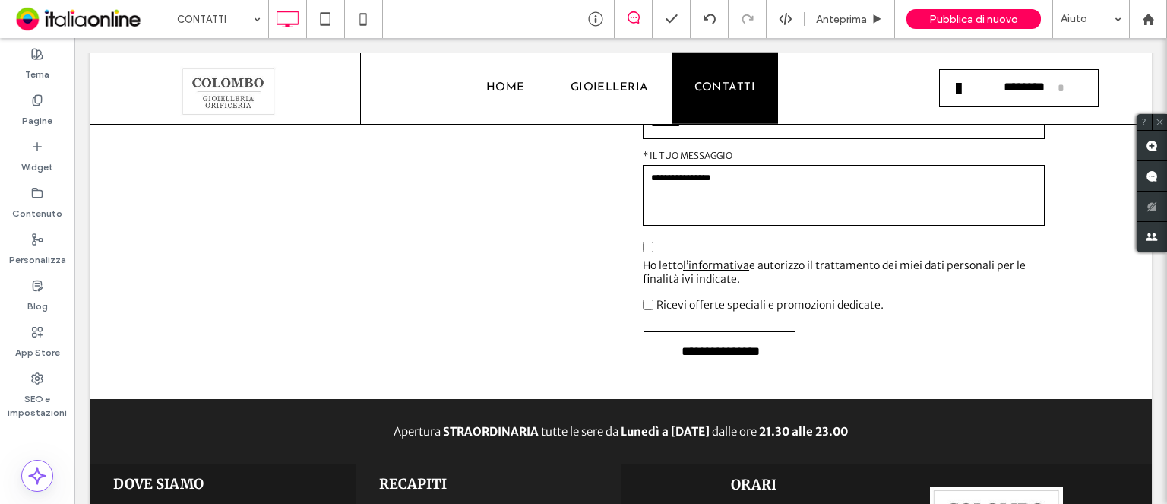
scroll to position [1788, 0]
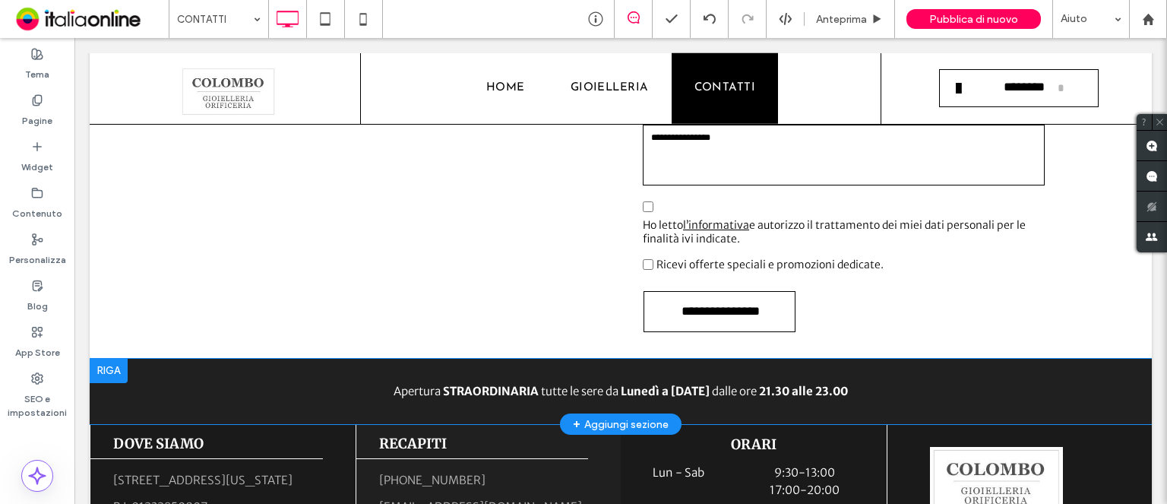
click at [100, 359] on div at bounding box center [109, 371] width 38 height 24
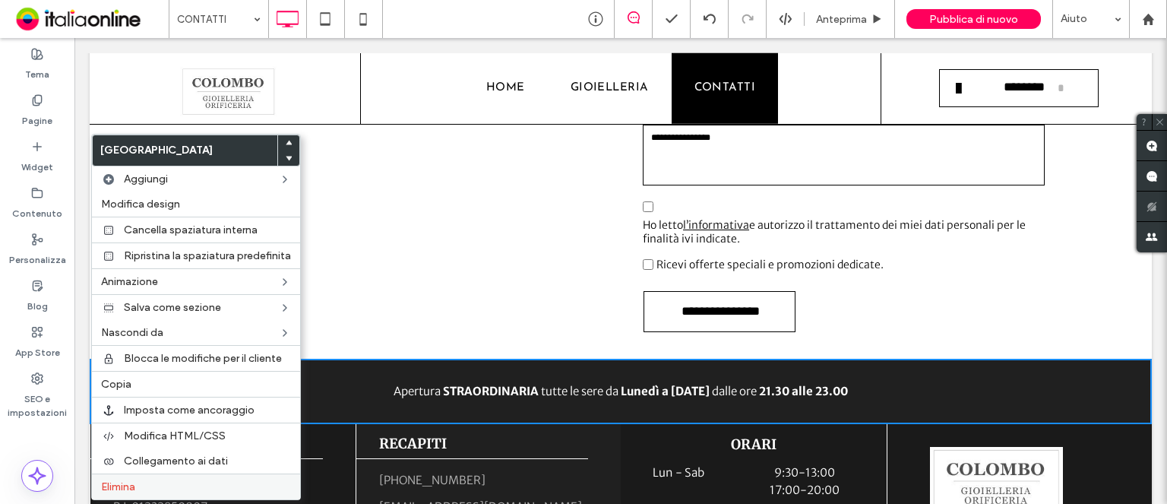
click at [133, 475] on div "Elimina" at bounding box center [196, 486] width 208 height 26
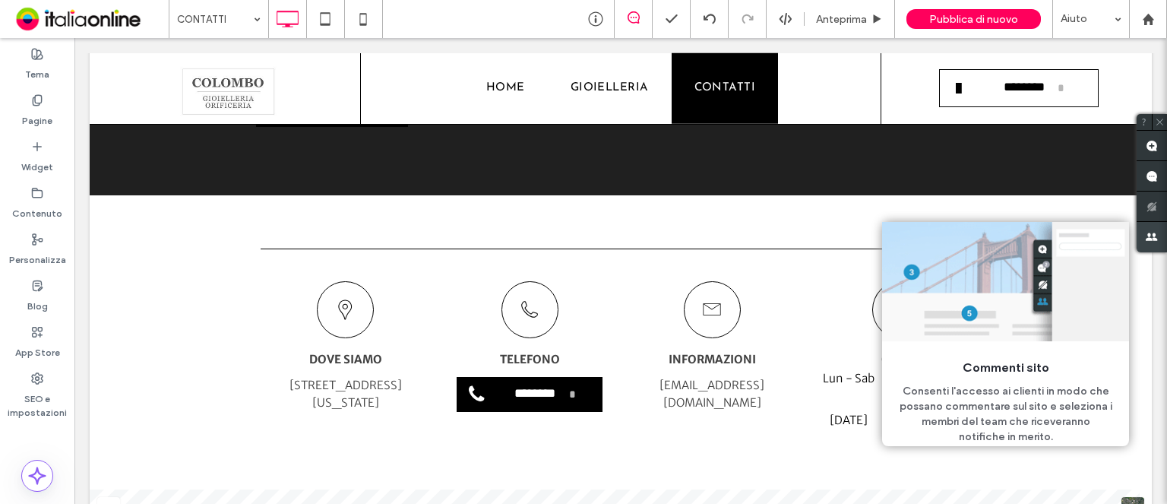
scroll to position [778, 0]
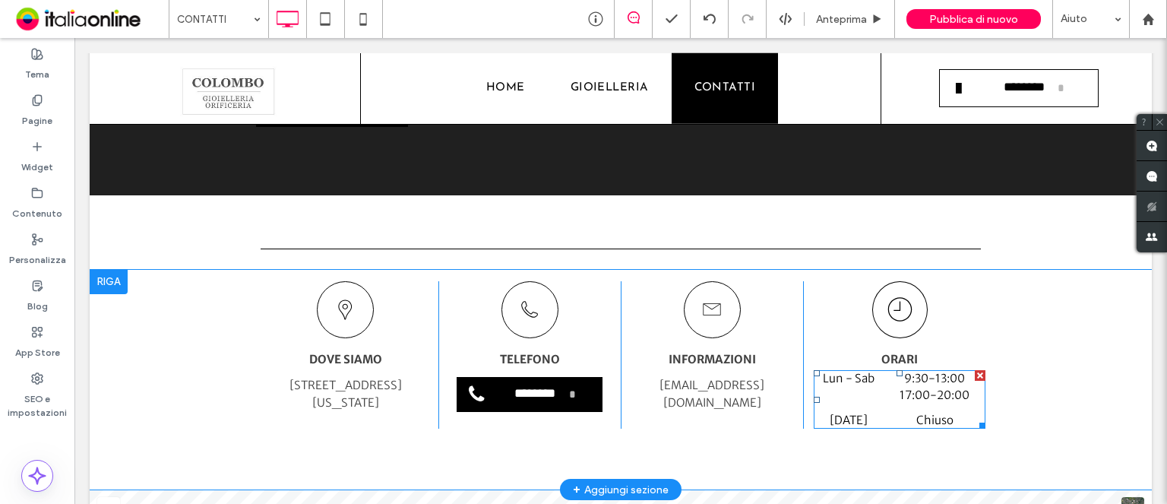
click at [866, 370] on div "Lun - Sab 9:30 - 13:00 17:00 - 20:00" at bounding box center [900, 391] width 172 height 42
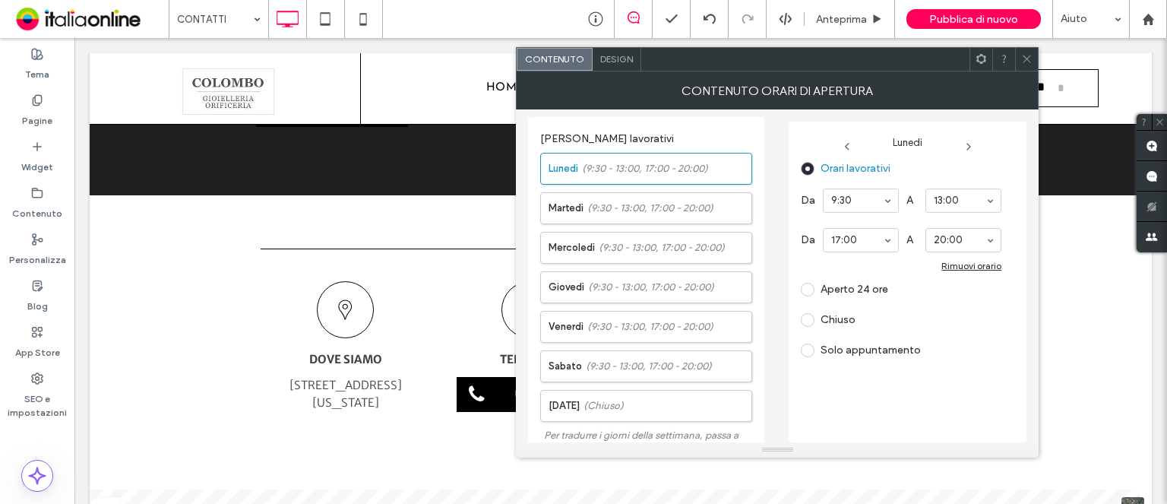
click at [1027, 65] on span at bounding box center [1026, 59] width 11 height 23
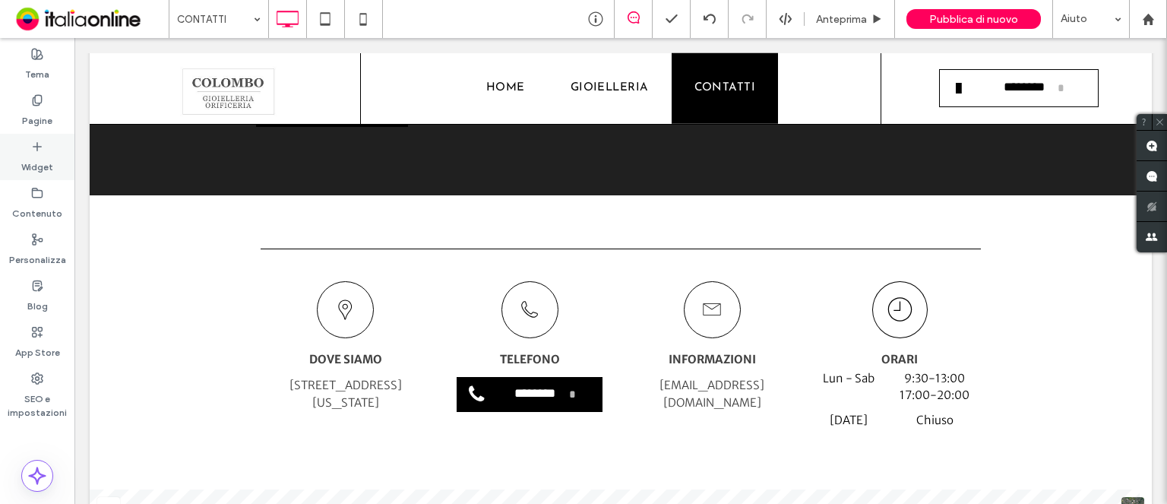
click at [40, 163] on label "Widget" at bounding box center [37, 163] width 32 height 21
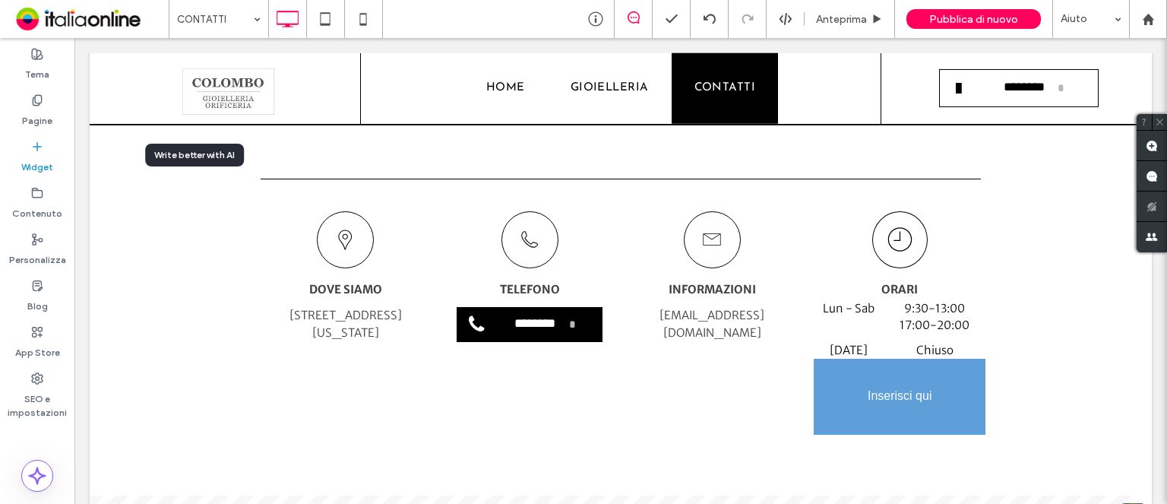
scroll to position [881, 0]
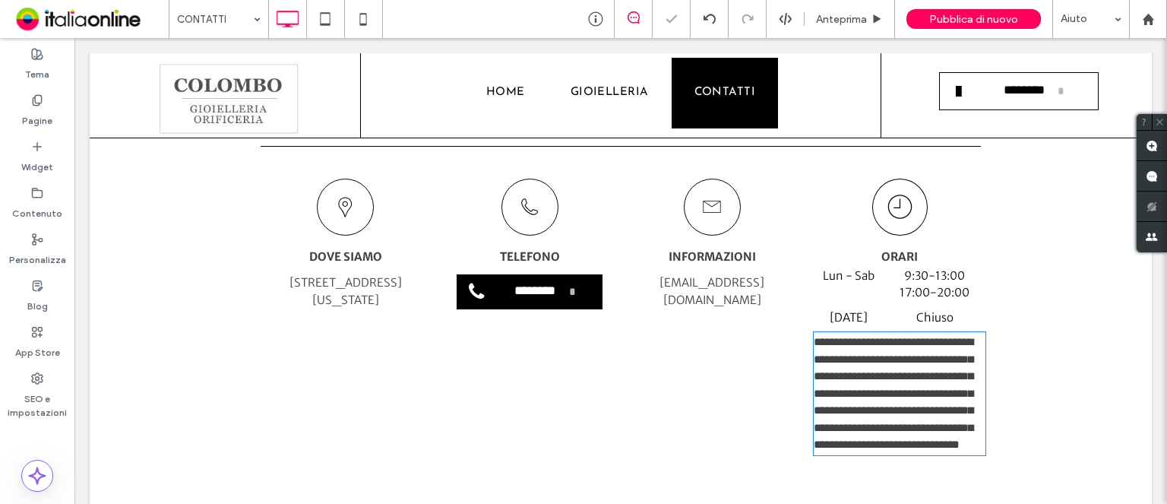
type input "**********"
type input "**"
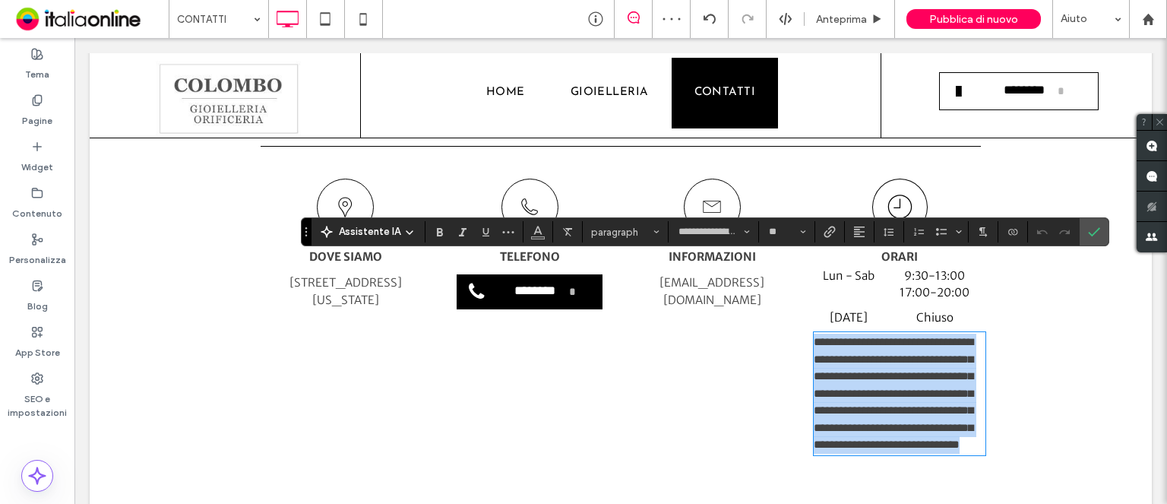
scroll to position [0, 0]
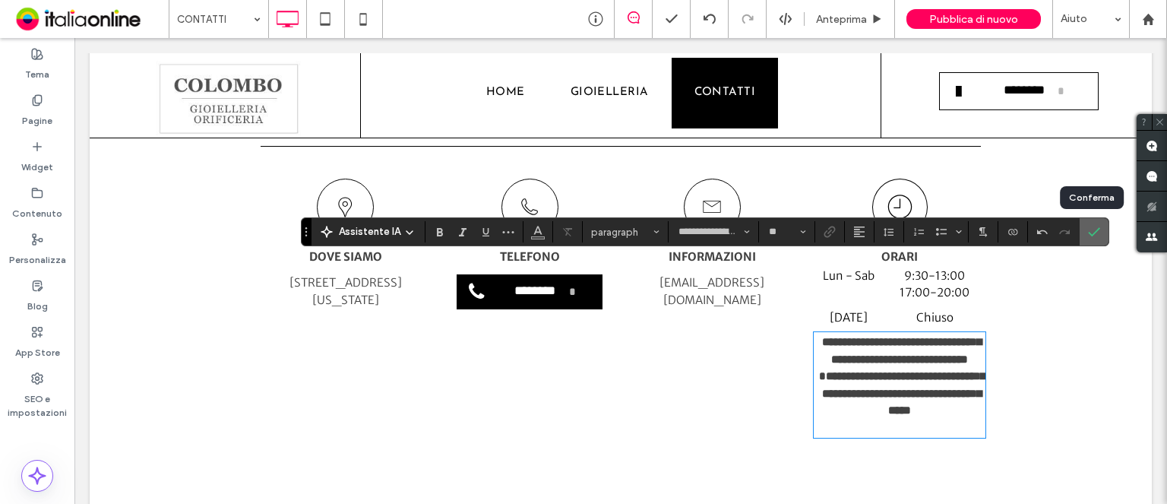
click at [1091, 223] on span "Conferma" at bounding box center [1094, 232] width 12 height 26
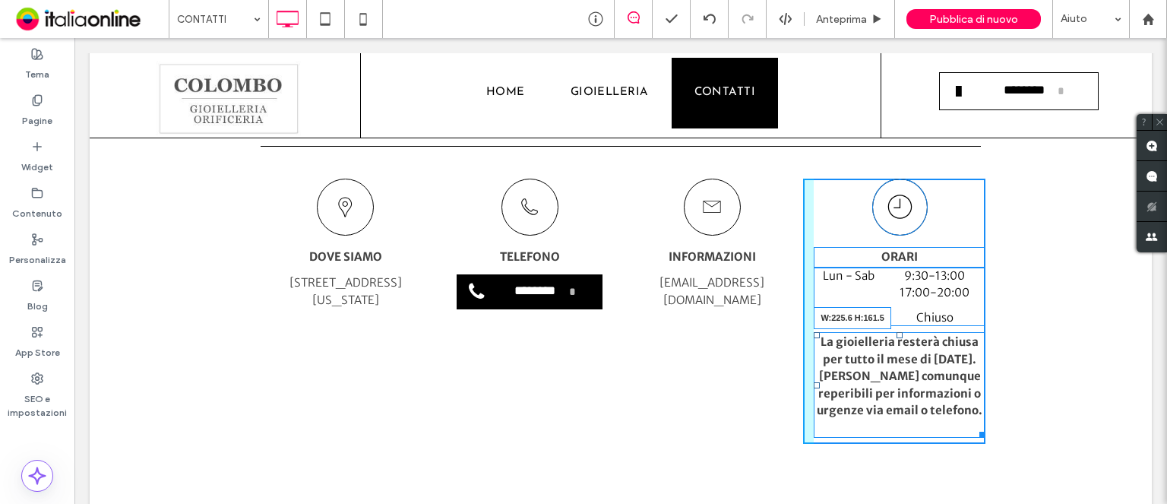
drag, startPoint x: 976, startPoint y: 376, endPoint x: 1039, endPoint y: 355, distance: 66.6
click at [1039, 355] on div "**********" at bounding box center [621, 336] width 1062 height 338
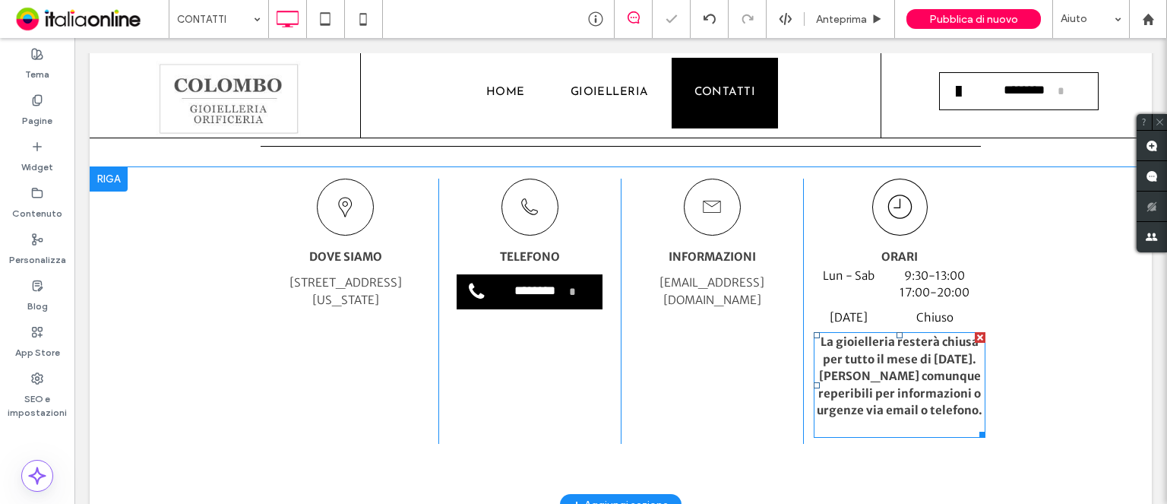
click at [880, 334] on strong "La gioielleria resterà chiusa per tutto il mese di [DATE]." at bounding box center [900, 350] width 158 height 32
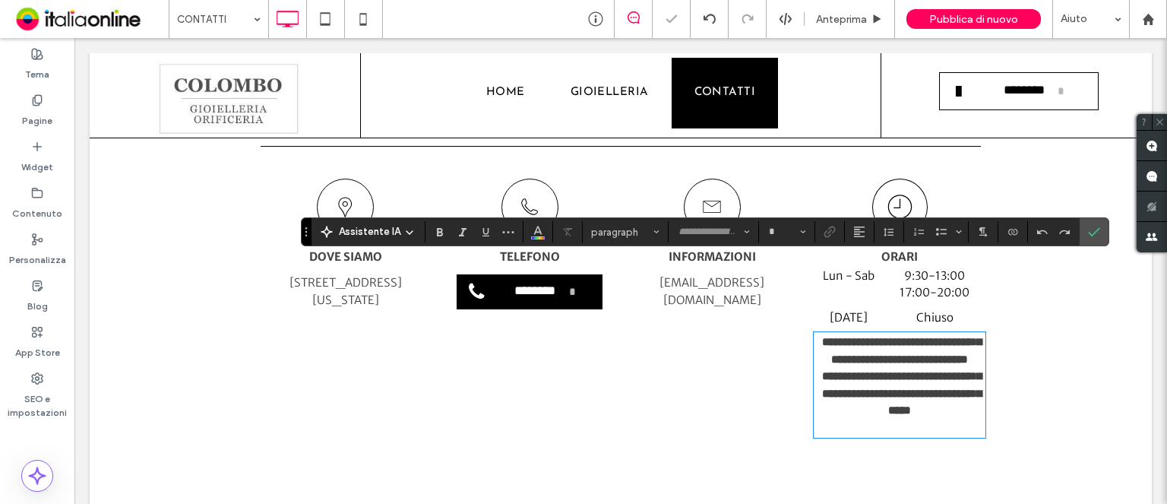
type input "**********"
type input "**"
click at [435, 237] on icon "Grassetto" at bounding box center [440, 232] width 12 height 12
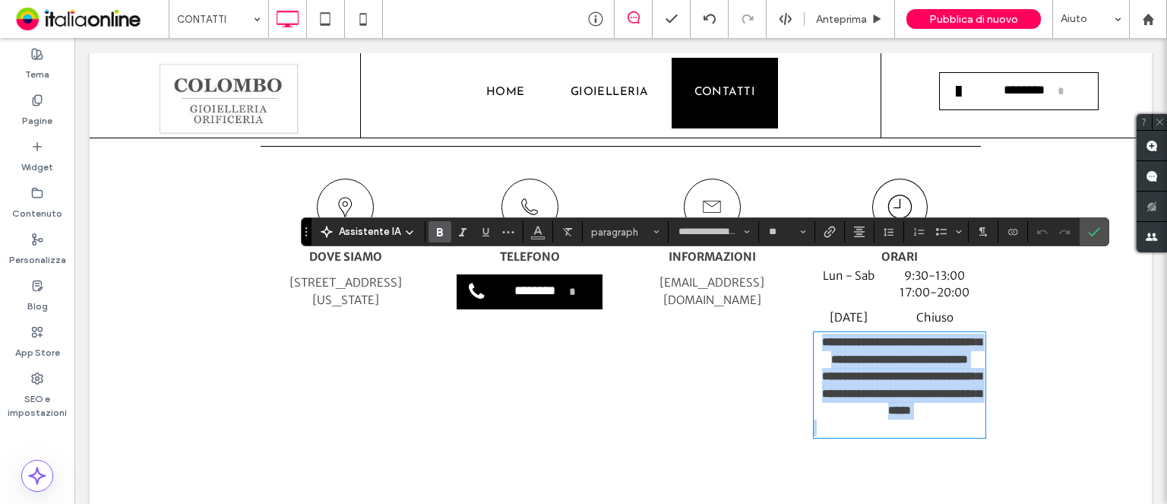
drag, startPoint x: 815, startPoint y: 264, endPoint x: 973, endPoint y: 376, distance: 193.5
click at [973, 376] on div "**********" at bounding box center [900, 385] width 172 height 103
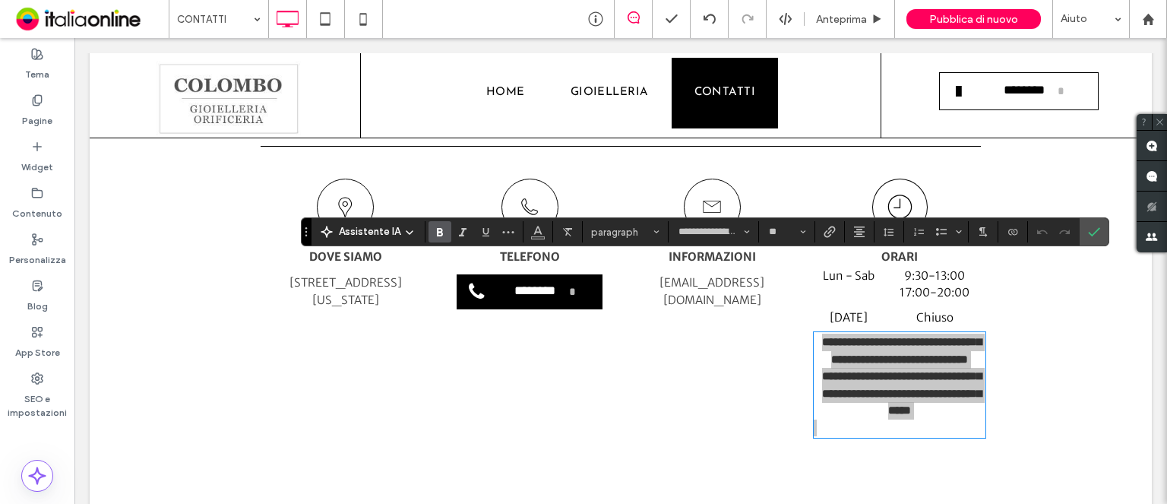
click at [437, 234] on use "Grassetto" at bounding box center [440, 232] width 6 height 8
click at [1090, 232] on icon "Conferma" at bounding box center [1094, 232] width 12 height 12
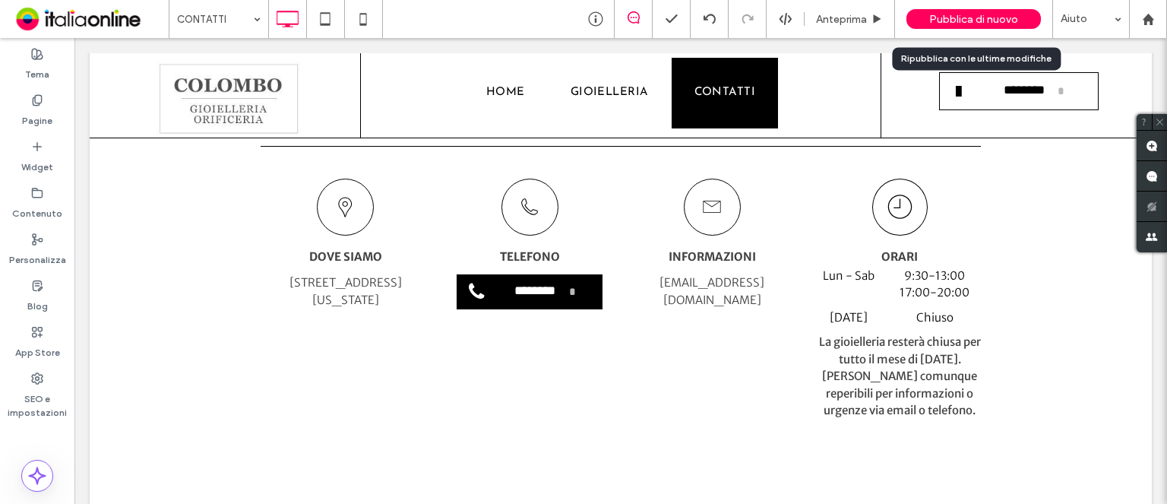
click at [985, 16] on span "Pubblica di nuovo" at bounding box center [973, 19] width 89 height 13
